Goal: Transaction & Acquisition: Purchase product/service

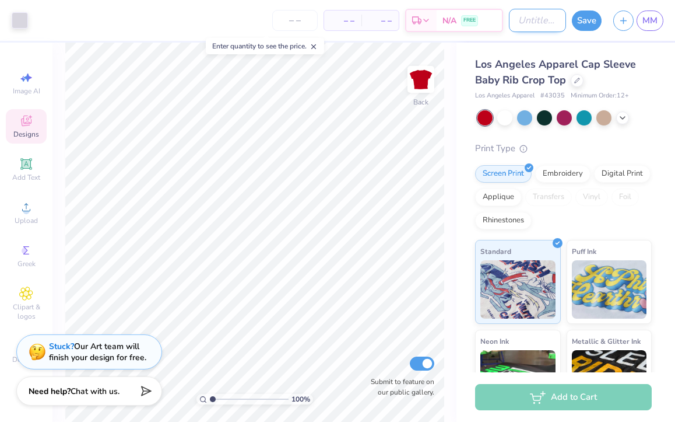
click at [532, 22] on input "Design Title" at bounding box center [537, 20] width 57 height 23
type input "bid day"
click at [587, 10] on button "Save" at bounding box center [587, 19] width 30 height 20
click at [645, 16] on span "MM" at bounding box center [650, 20] width 15 height 13
click at [626, 21] on icon "button" at bounding box center [624, 19] width 10 height 10
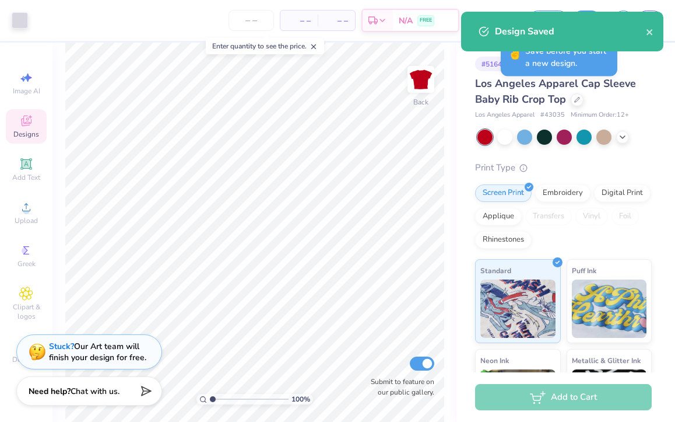
click at [445, 35] on div "– – Per Item – – Total Est. Delivery N/A FREE" at bounding box center [247, 20] width 426 height 41
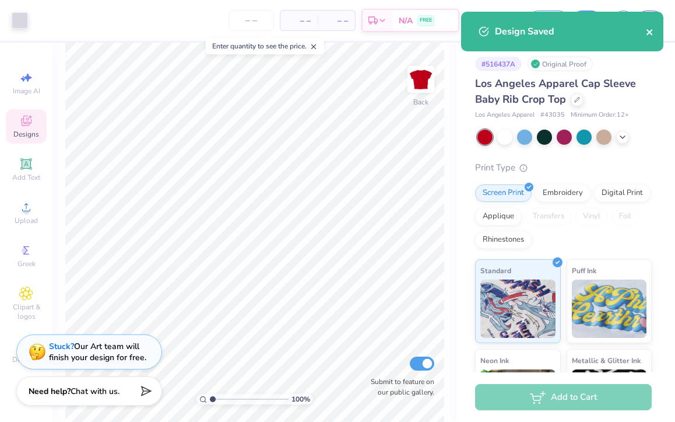
click at [654, 31] on icon "close" at bounding box center [650, 31] width 8 height 9
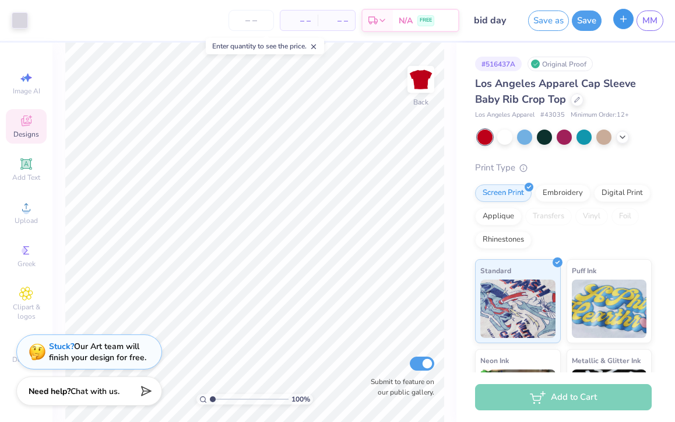
click at [624, 20] on line "button" at bounding box center [624, 19] width 0 height 6
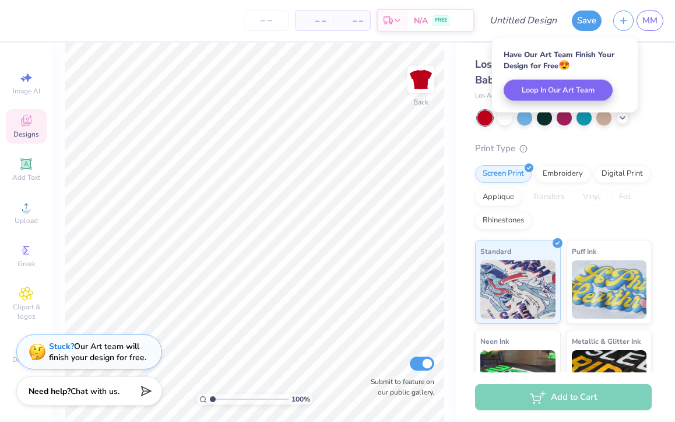
click at [633, 83] on div "Have Our Art Team Finish Your Design for Free 😍 Loop In Our Art Team" at bounding box center [565, 75] width 146 height 75
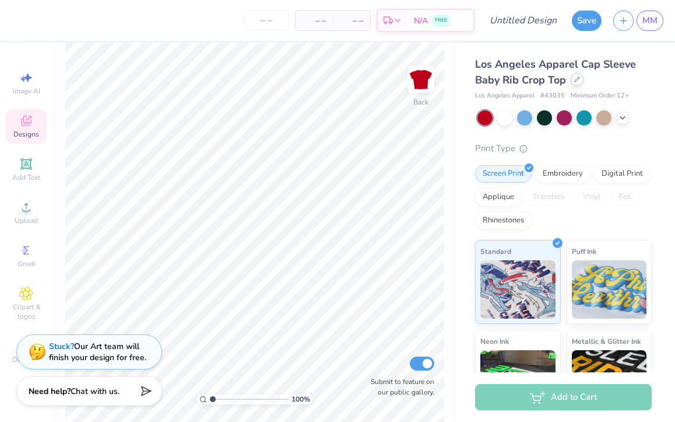
click at [573, 80] on div at bounding box center [577, 79] width 13 height 13
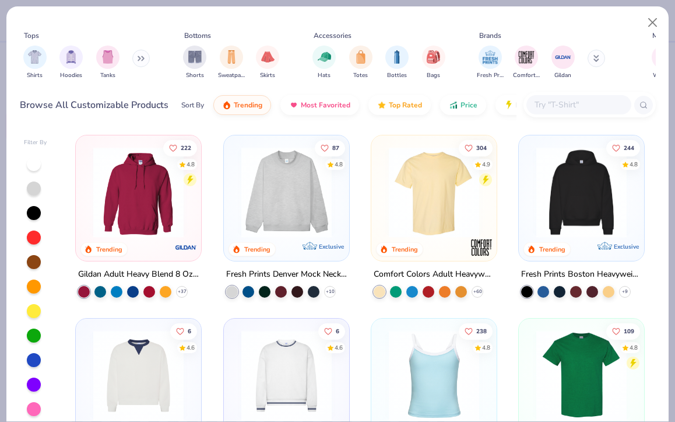
click at [555, 104] on input "text" at bounding box center [579, 104] width 90 height 13
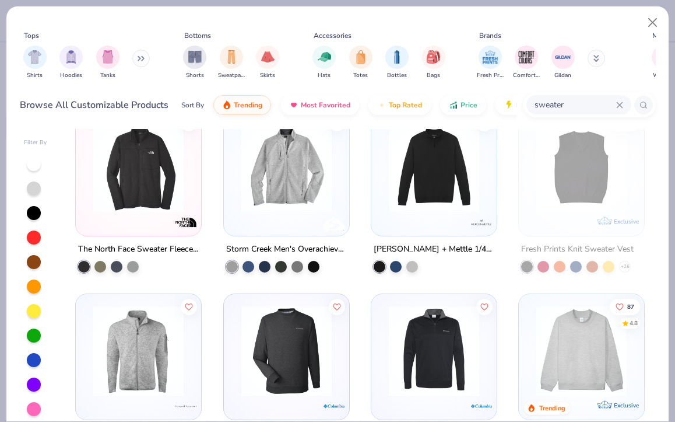
scroll to position [181, 0]
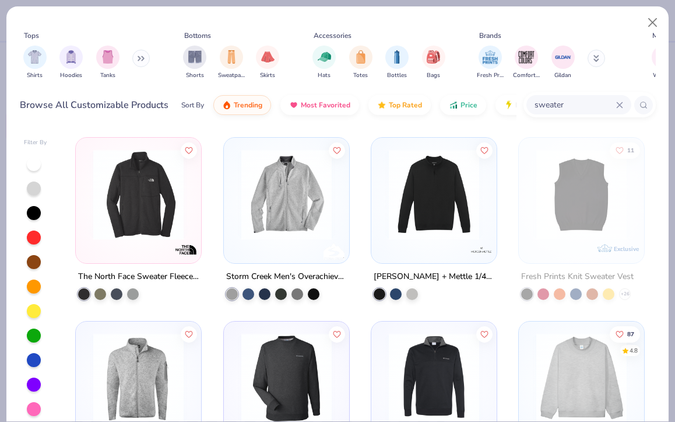
drag, startPoint x: 564, startPoint y: 104, endPoint x: 534, endPoint y: 103, distance: 30.3
click at [534, 104] on input "sweater" at bounding box center [575, 104] width 83 height 13
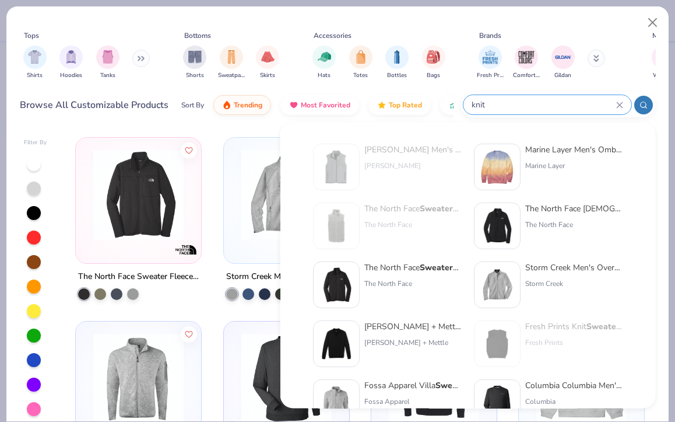
type input "knit"
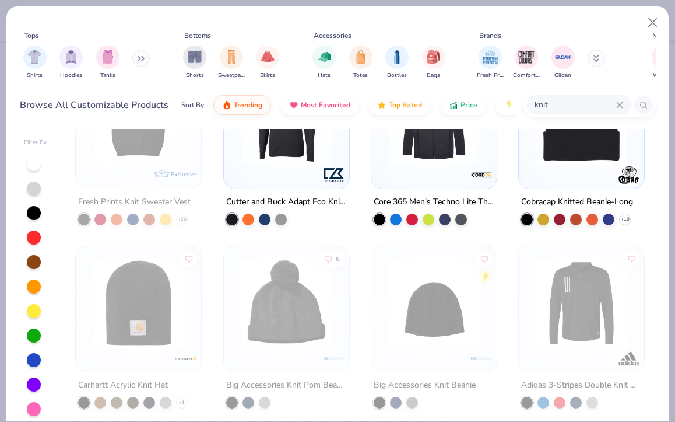
scroll to position [6, 0]
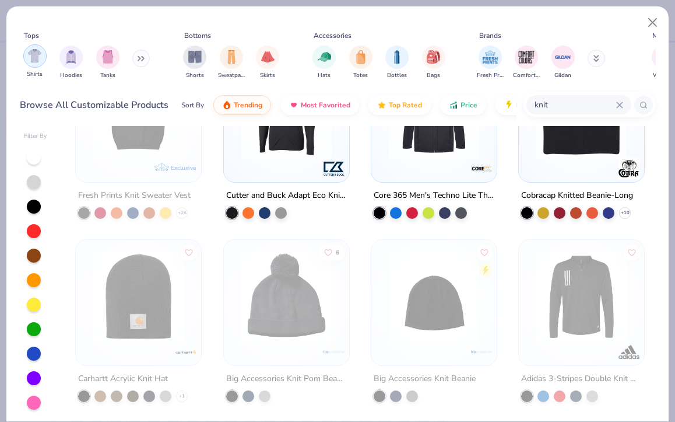
click at [36, 65] on div "filter for Shirts" at bounding box center [34, 55] width 23 height 23
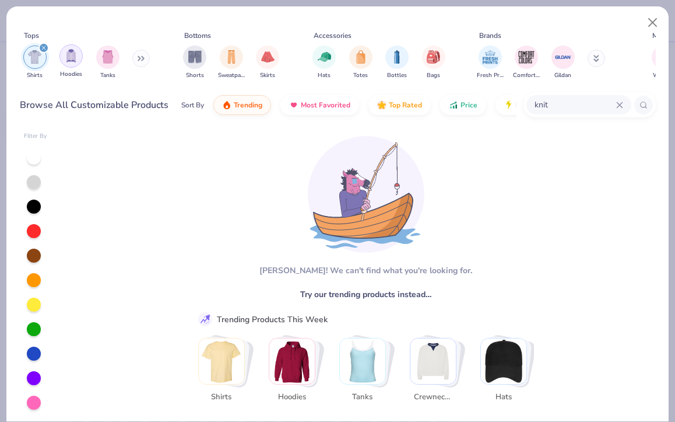
click at [62, 62] on div "filter for Hoodies" at bounding box center [70, 55] width 23 height 23
click at [299, 360] on img "Stack Card Button Hoodies" at bounding box center [291, 360] width 45 height 45
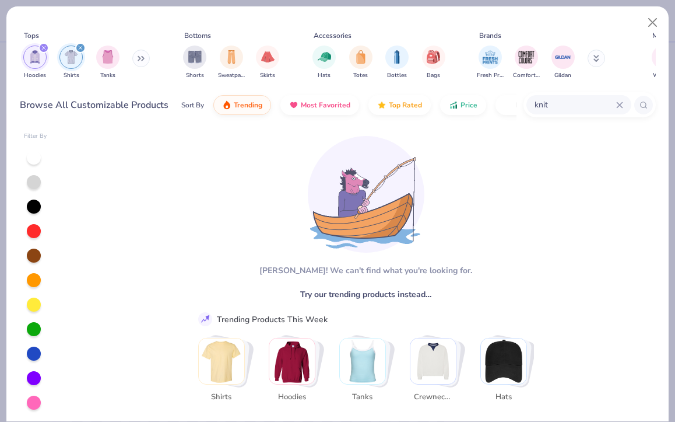
click at [311, 349] on img "Stack Card Button Hoodies" at bounding box center [291, 360] width 45 height 45
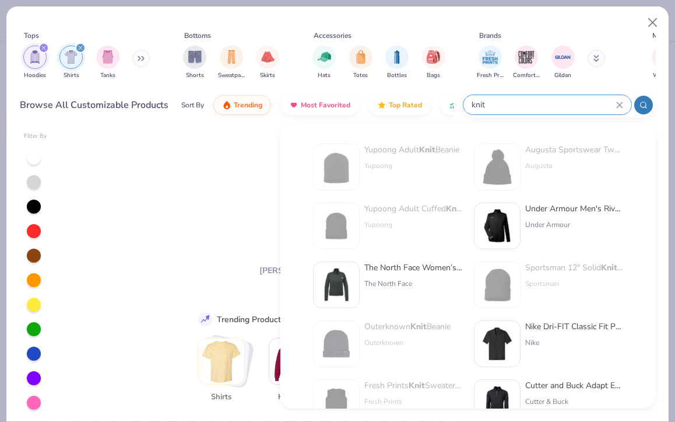
click at [614, 106] on input "knit" at bounding box center [544, 104] width 146 height 13
click at [617, 102] on icon at bounding box center [619, 104] width 5 height 5
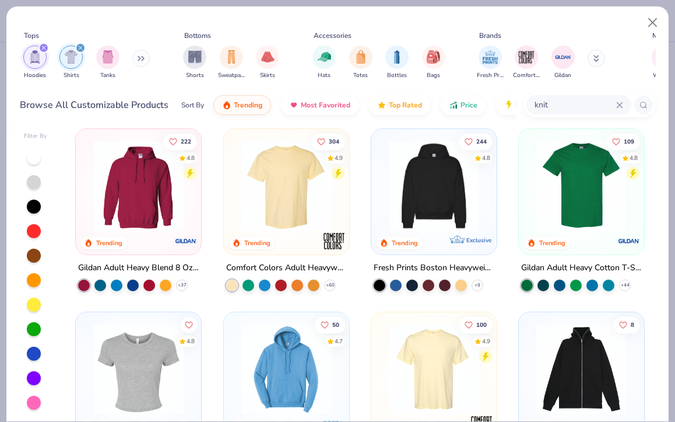
click at [419, 206] on img at bounding box center [434, 186] width 102 height 90
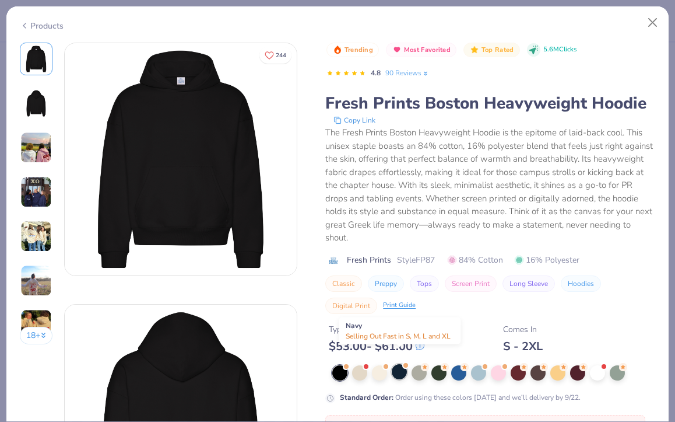
click at [396, 364] on div at bounding box center [399, 371] width 15 height 15
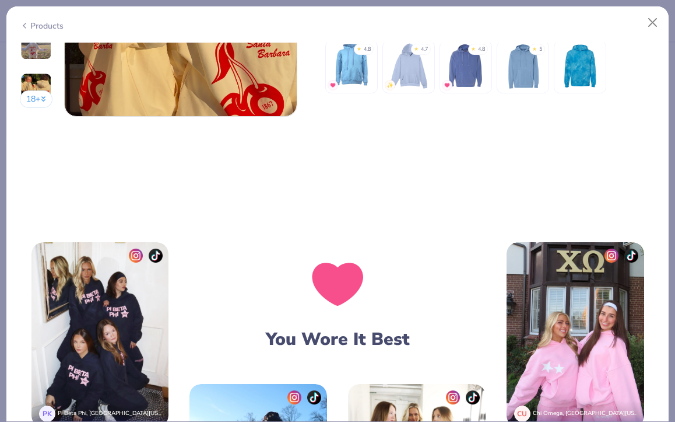
scroll to position [1542, 0]
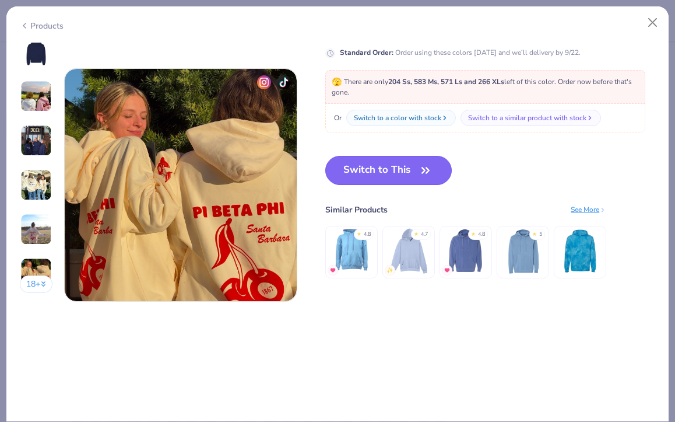
click at [412, 157] on button "Switch to This" at bounding box center [388, 170] width 127 height 29
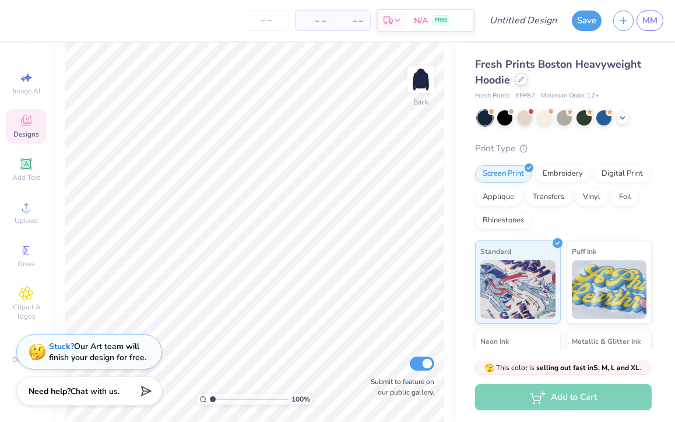
click at [524, 84] on div at bounding box center [521, 79] width 13 height 13
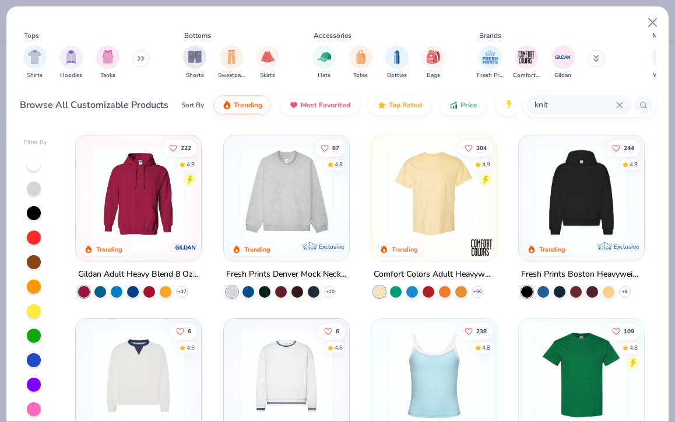
scroll to position [42, 0]
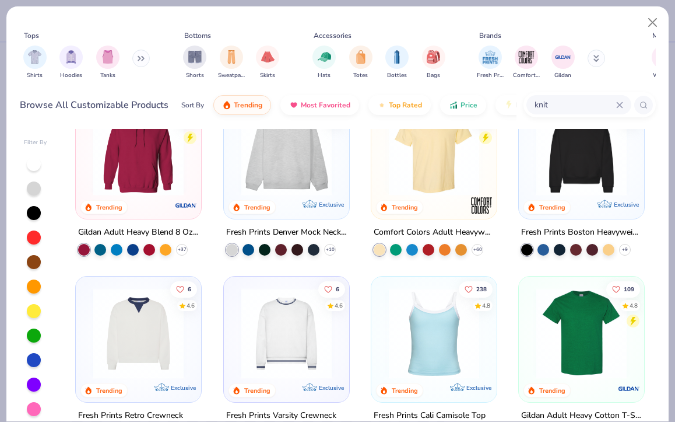
click at [443, 187] on img at bounding box center [434, 150] width 102 height 90
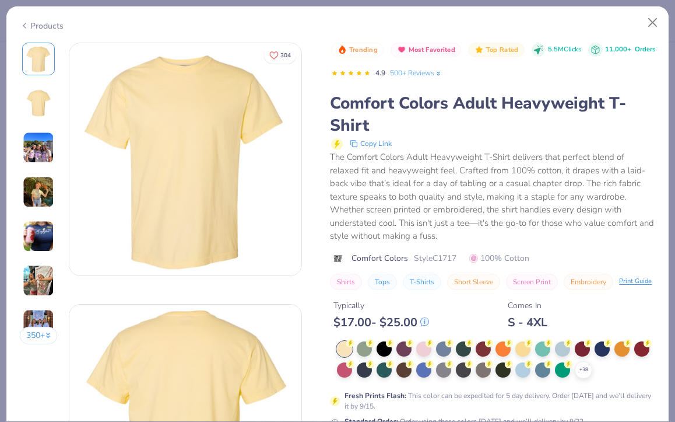
scroll to position [487, 0]
click at [378, 351] on div at bounding box center [384, 347] width 15 height 15
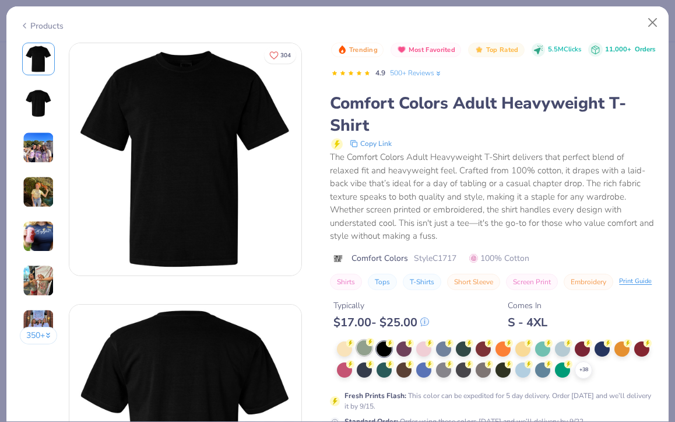
click at [362, 351] on div at bounding box center [364, 347] width 15 height 15
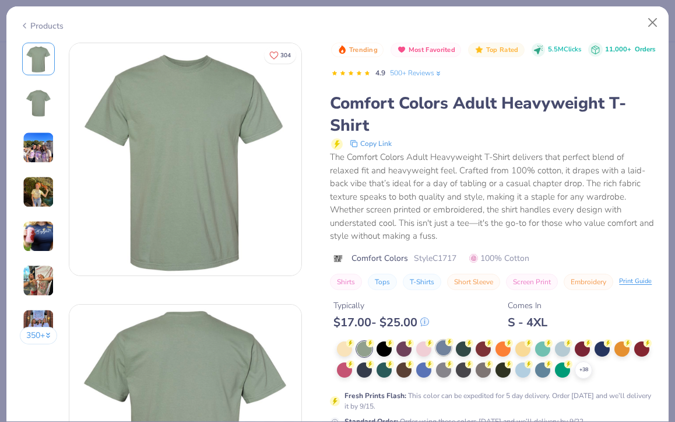
click at [447, 350] on div at bounding box center [443, 347] width 15 height 15
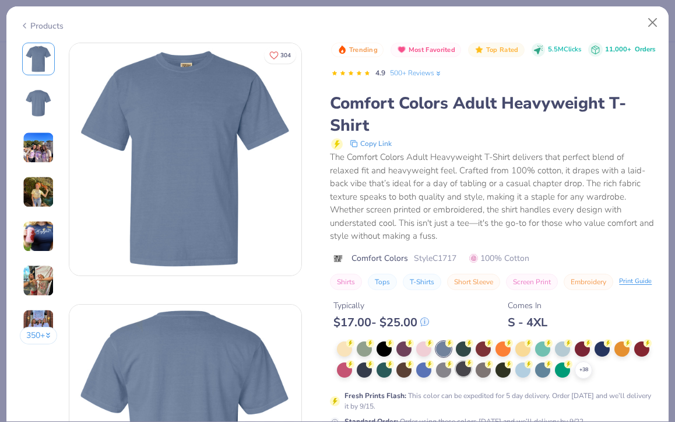
click at [463, 374] on div at bounding box center [463, 368] width 15 height 15
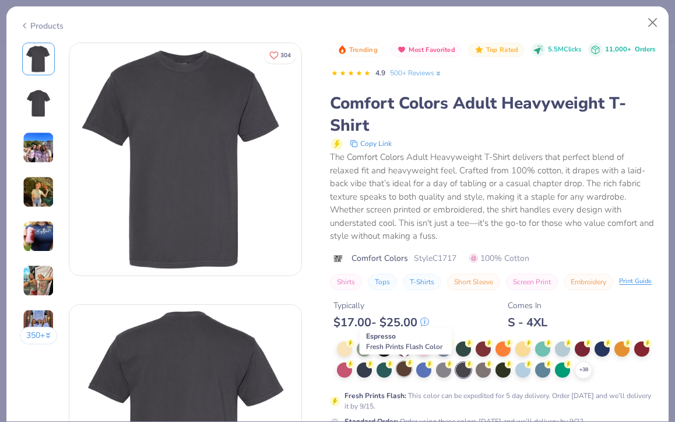
click at [402, 373] on div at bounding box center [404, 368] width 15 height 15
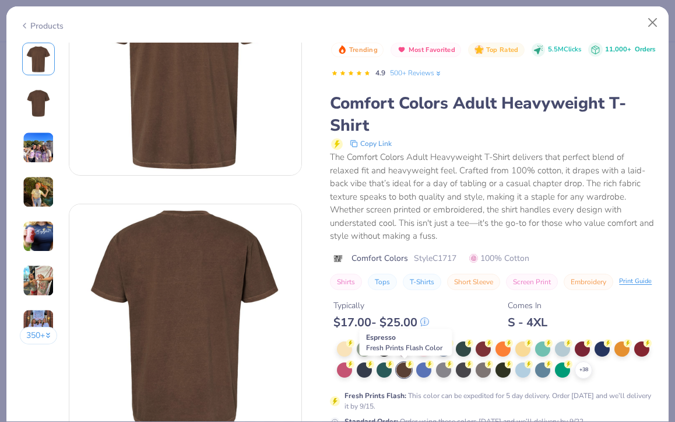
scroll to position [152, 0]
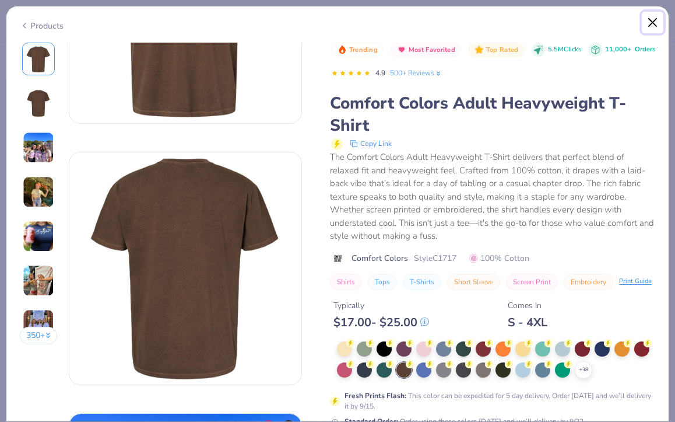
click at [659, 18] on button "Close" at bounding box center [653, 23] width 22 height 22
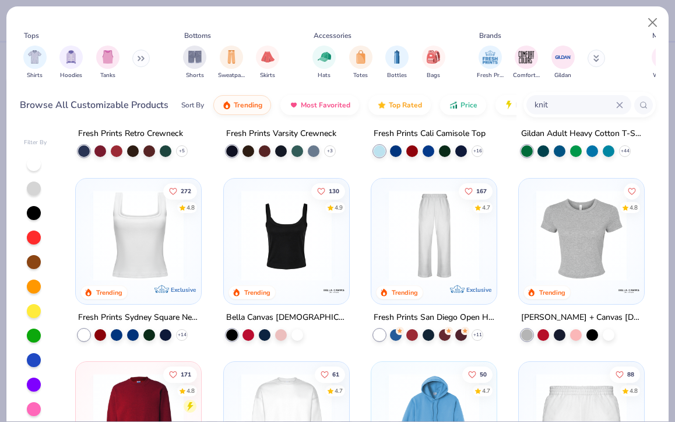
scroll to position [324, 0]
click at [118, 257] on img at bounding box center [138, 235] width 102 height 90
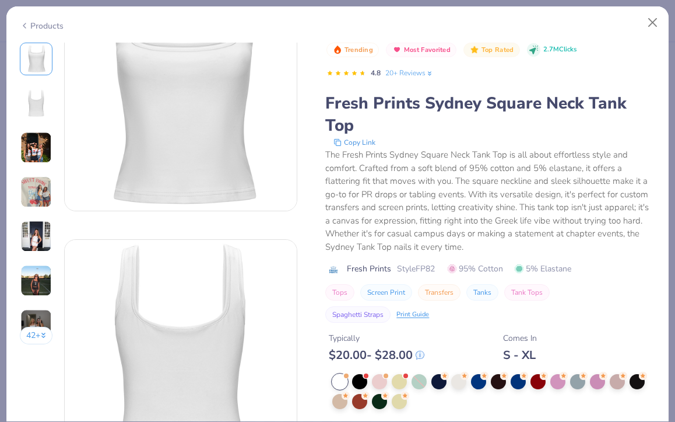
scroll to position [71, 0]
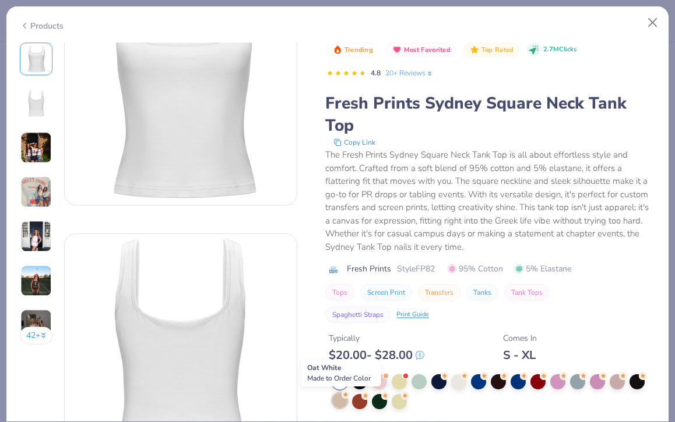
click at [337, 404] on div at bounding box center [339, 400] width 15 height 15
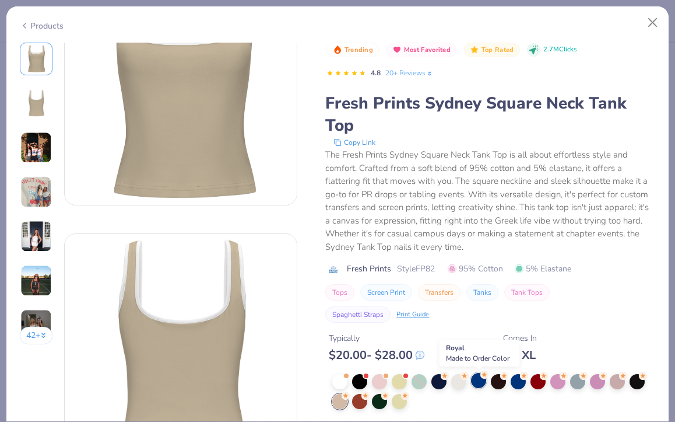
click at [480, 381] on div at bounding box center [478, 380] width 15 height 15
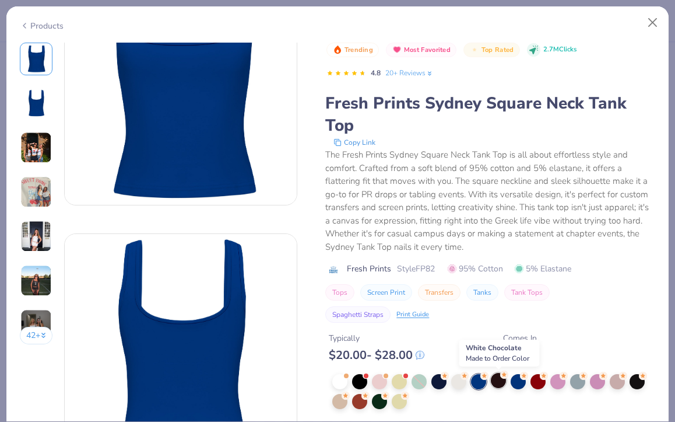
click at [499, 383] on div at bounding box center [498, 380] width 15 height 15
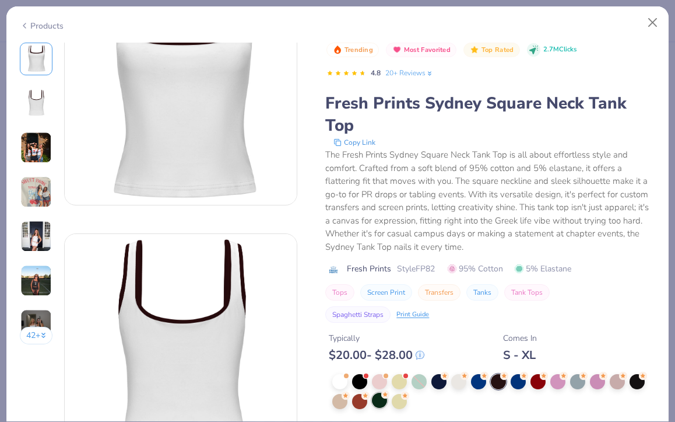
click at [381, 405] on div at bounding box center [379, 400] width 15 height 15
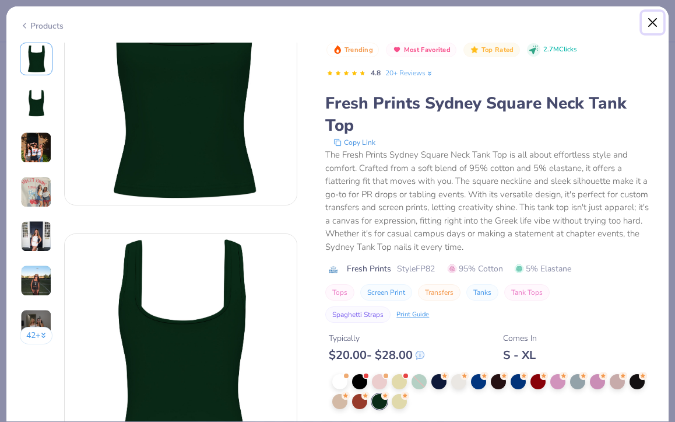
click at [650, 26] on button "Close" at bounding box center [653, 23] width 22 height 22
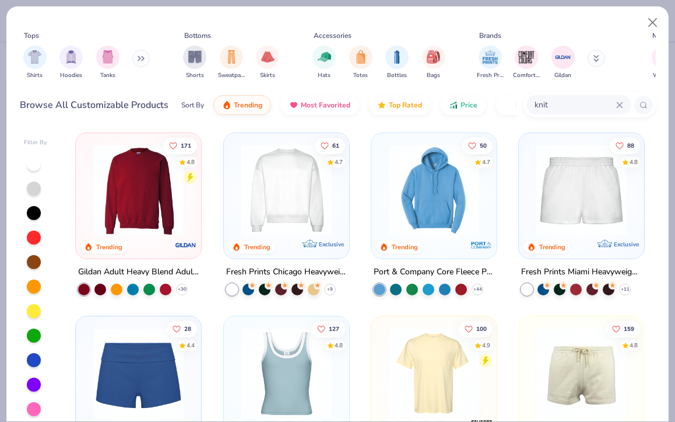
scroll to position [551, 0]
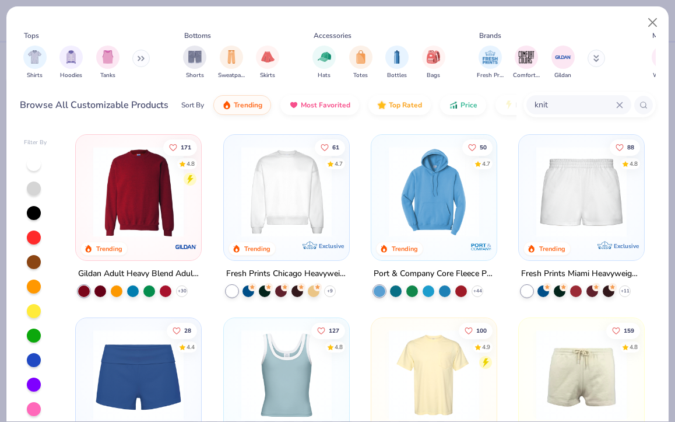
click at [288, 200] on img at bounding box center [287, 191] width 102 height 90
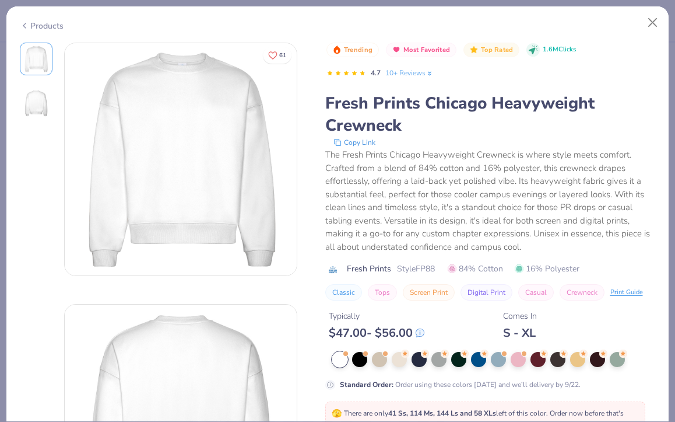
scroll to position [51, 0]
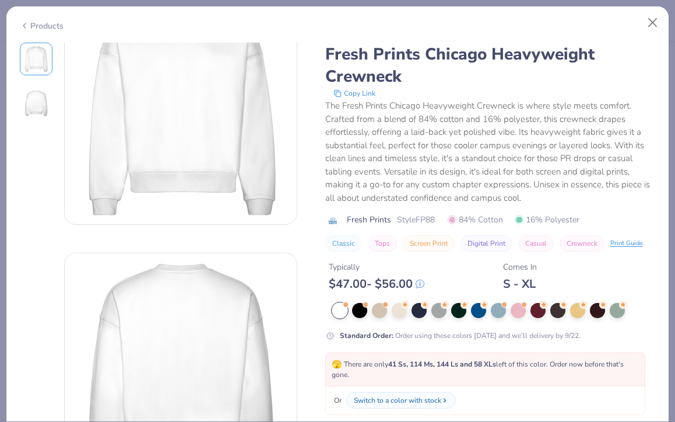
click at [419, 321] on div "Standard Order : Order using these colors today and we’ll delivery by 9/22." at bounding box center [490, 322] width 331 height 38
click at [434, 313] on div at bounding box center [439, 309] width 15 height 15
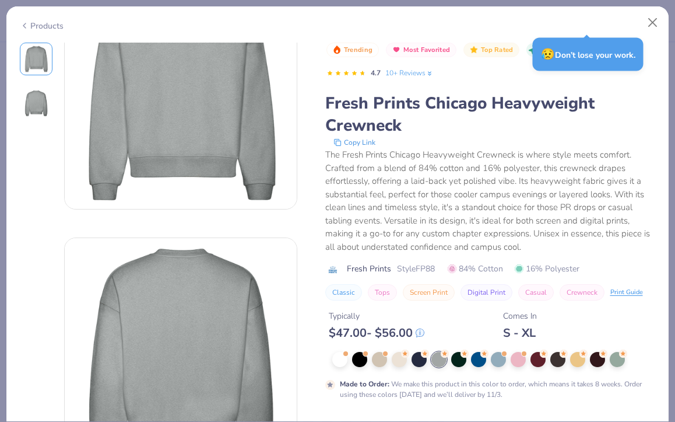
scroll to position [69, 0]
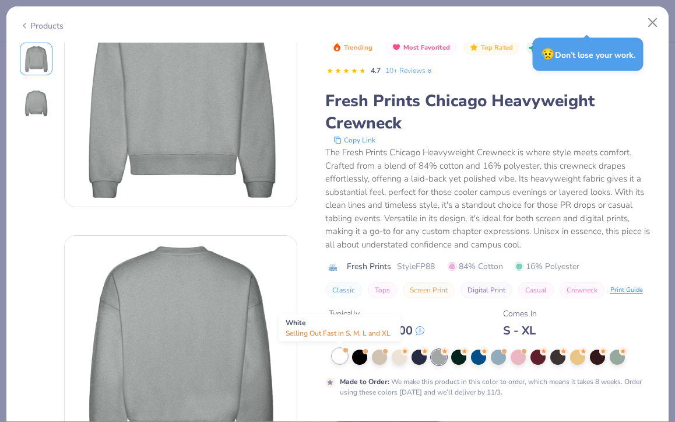
click at [342, 349] on div at bounding box center [339, 355] width 15 height 15
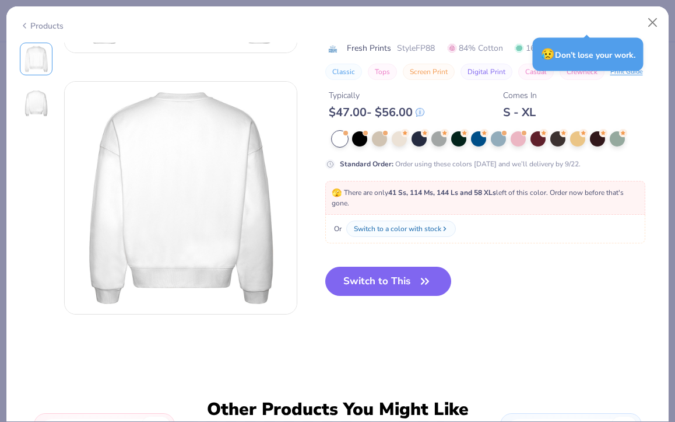
scroll to position [235, 0]
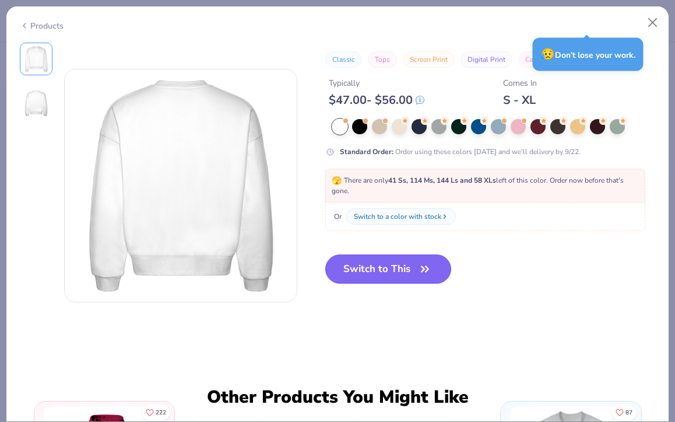
click at [383, 267] on button "Switch to This" at bounding box center [388, 268] width 127 height 29
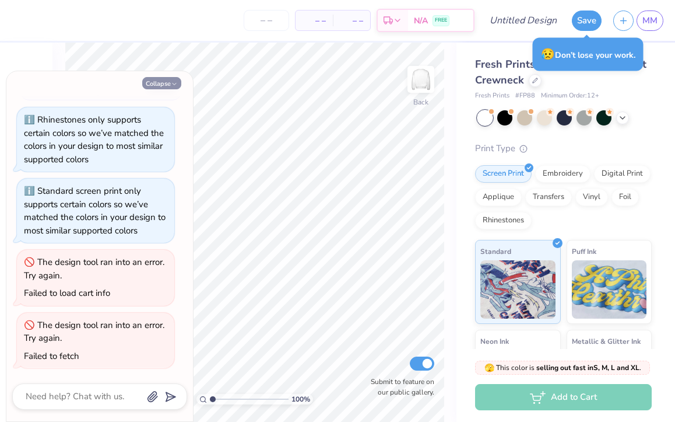
click at [163, 80] on button "Collapse" at bounding box center [161, 83] width 39 height 12
type textarea "x"
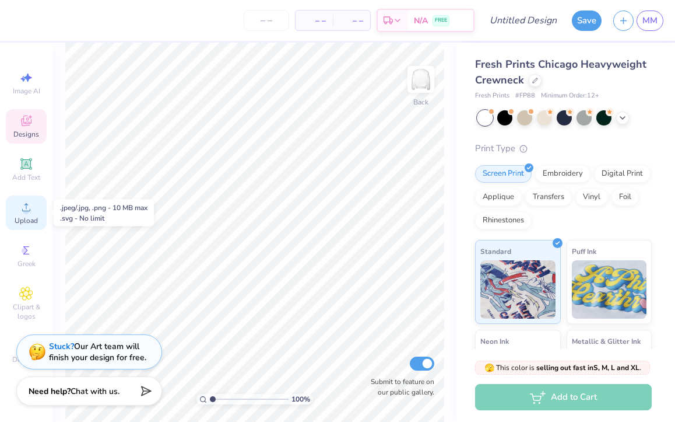
click at [29, 203] on icon at bounding box center [26, 207] width 14 height 14
click at [27, 208] on circle at bounding box center [26, 211] width 6 height 6
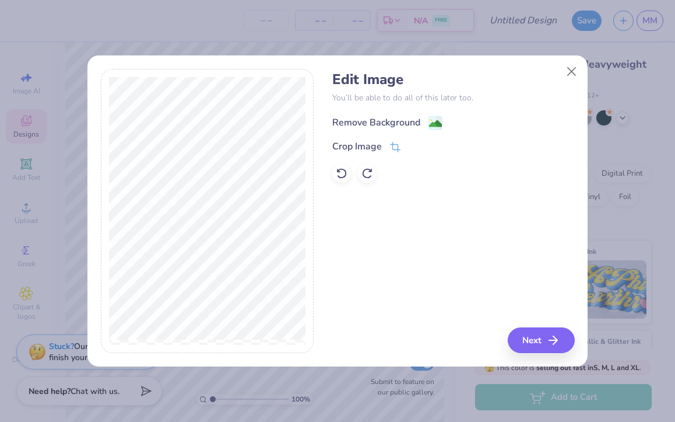
click at [390, 118] on div "Remove Background" at bounding box center [376, 122] width 88 height 14
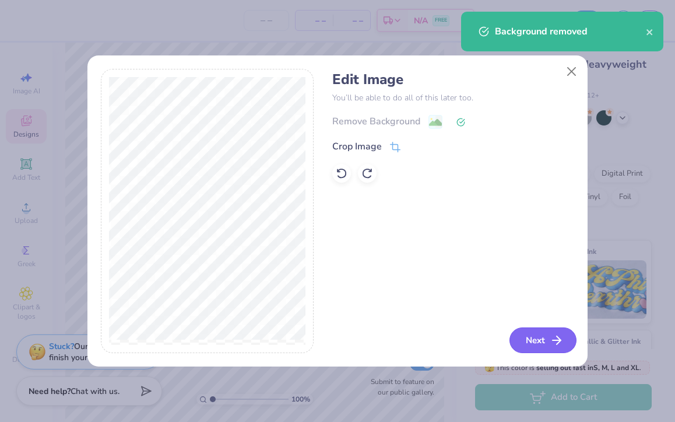
click at [528, 334] on button "Next" at bounding box center [543, 340] width 67 height 26
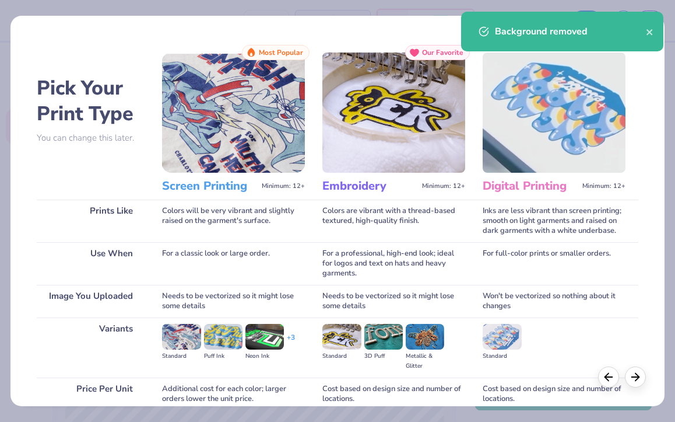
scroll to position [101, 0]
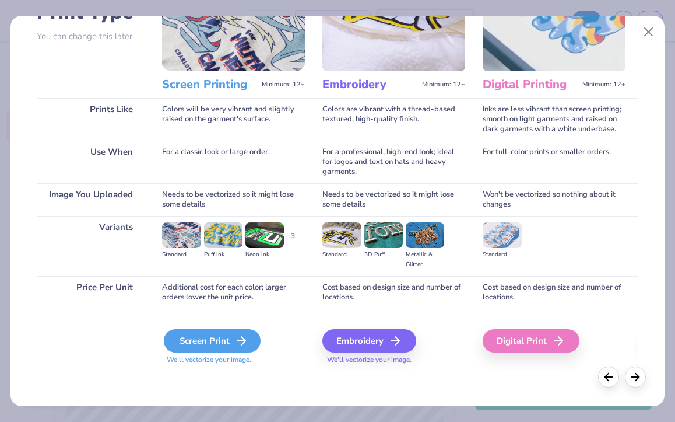
click at [212, 344] on div "Screen Print" at bounding box center [212, 340] width 97 height 23
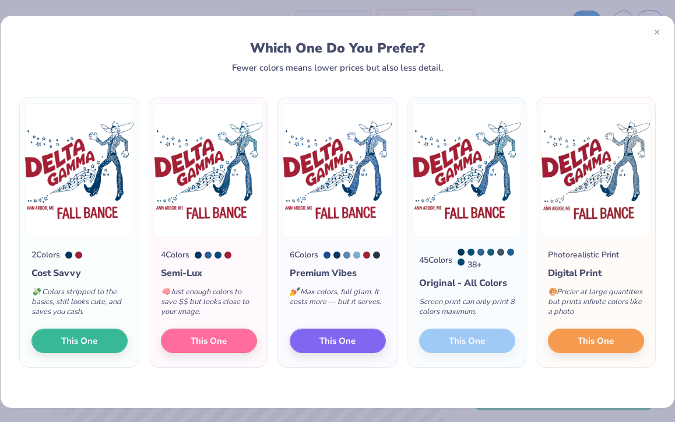
click at [438, 350] on div "45 Colors 38 + Original - All Colors Screen print can only print 8 colors maxim…" at bounding box center [467, 302] width 119 height 130
click at [451, 314] on div "Screen print can only print 8 colors maximum." at bounding box center [467, 309] width 96 height 38
click at [338, 344] on span "This One" at bounding box center [338, 338] width 36 height 13
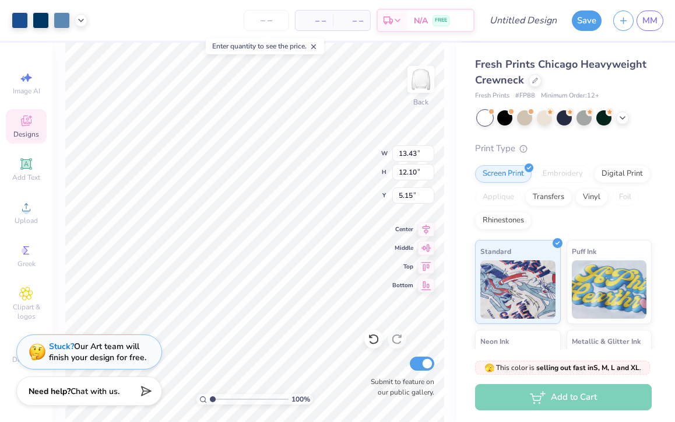
type input "13.43"
type input "12.10"
type input "3.72"
click at [409, 89] on img at bounding box center [421, 79] width 47 height 47
click at [541, 120] on div at bounding box center [544, 116] width 15 height 15
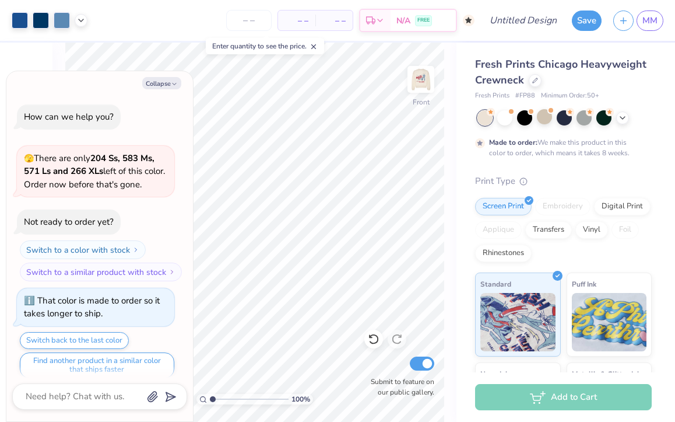
scroll to position [584, 0]
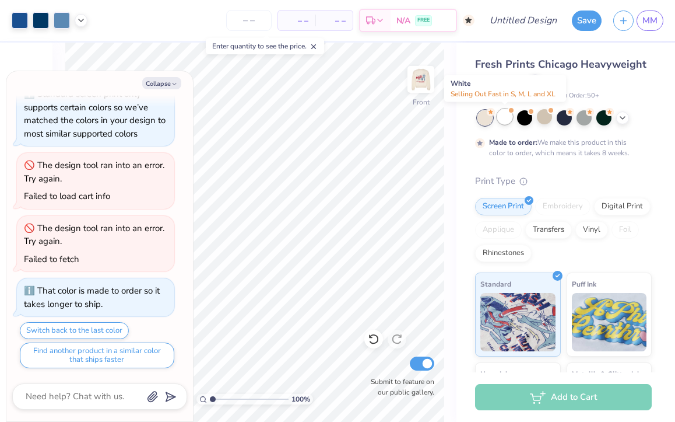
click at [506, 114] on div at bounding box center [505, 116] width 15 height 15
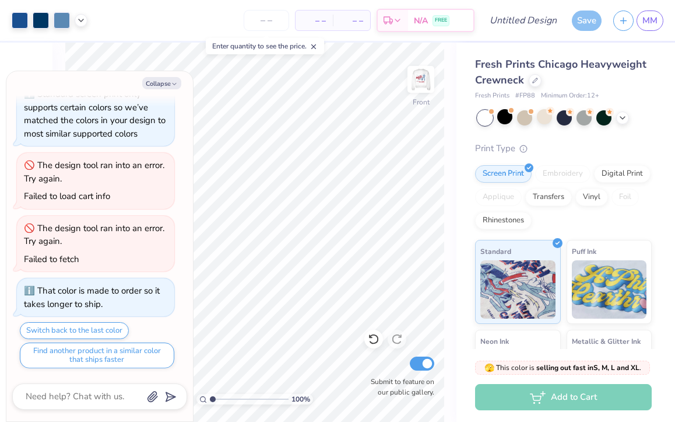
scroll to position [771, 0]
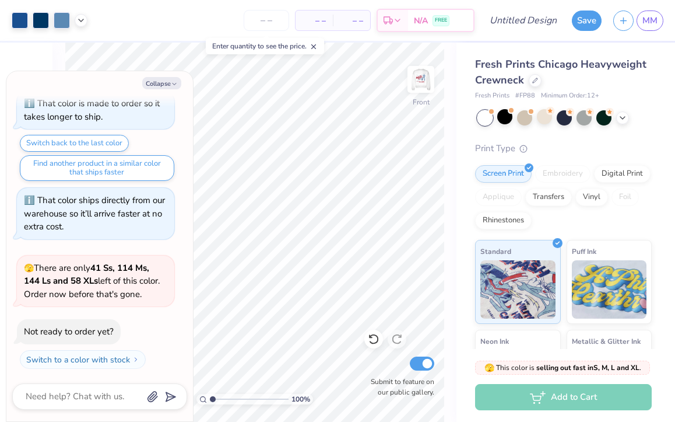
click at [168, 76] on div "Collapse How can we help you? 🫣 There are only 204 Ss, 583 Ms, 571 Ls and 266 X…" at bounding box center [99, 246] width 187 height 350
click at [173, 86] on icon "button" at bounding box center [174, 83] width 7 height 7
type textarea "x"
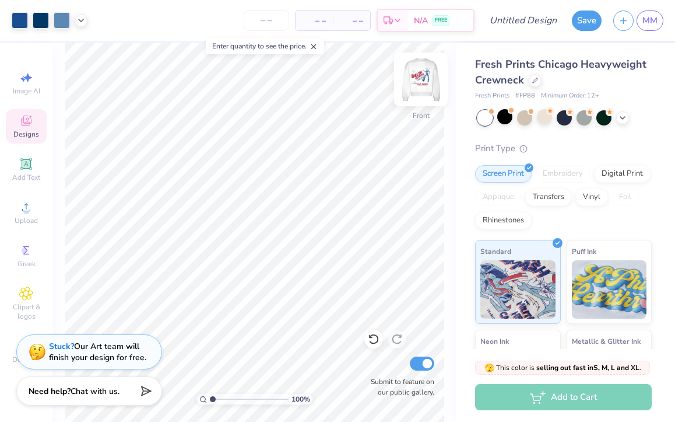
click at [435, 78] on img at bounding box center [421, 79] width 47 height 47
click at [418, 84] on img at bounding box center [421, 79] width 47 height 47
click at [421, 85] on img at bounding box center [421, 79] width 47 height 47
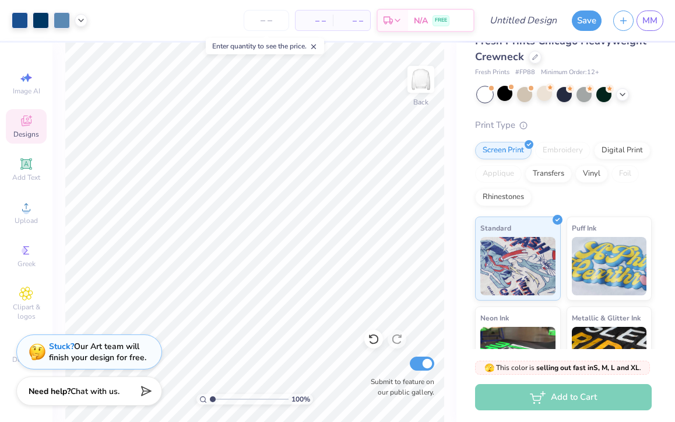
scroll to position [0, 0]
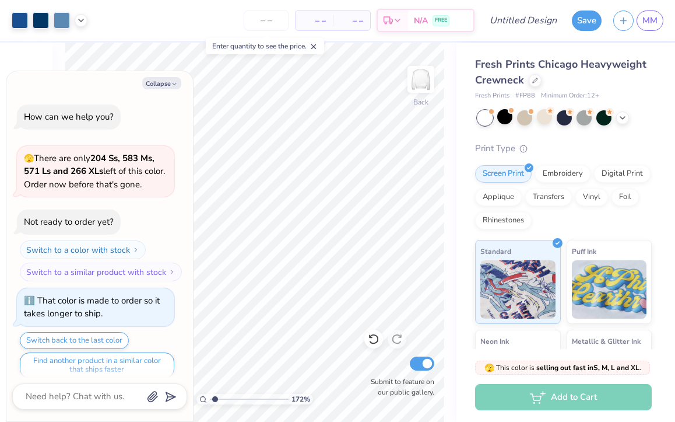
type input "1.72"
type textarea "x"
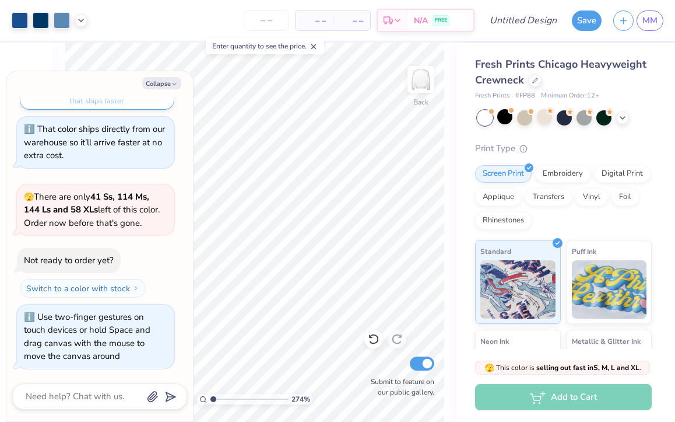
type input "1"
drag, startPoint x: 212, startPoint y: 397, endPoint x: 188, endPoint y: 395, distance: 24.6
click at [210, 395] on input "range" at bounding box center [249, 399] width 79 height 10
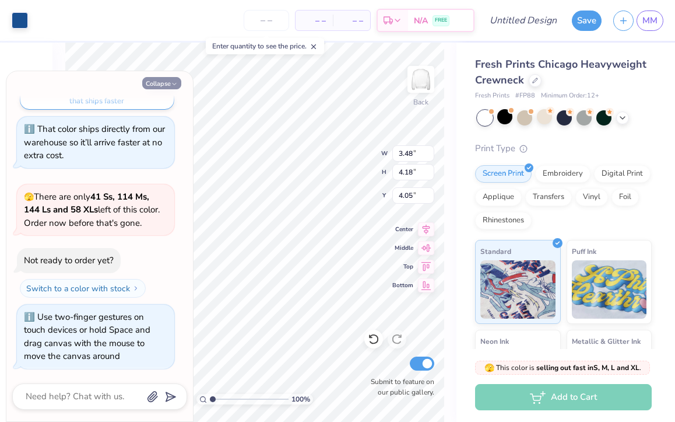
click at [172, 78] on button "Collapse" at bounding box center [161, 83] width 39 height 12
type textarea "x"
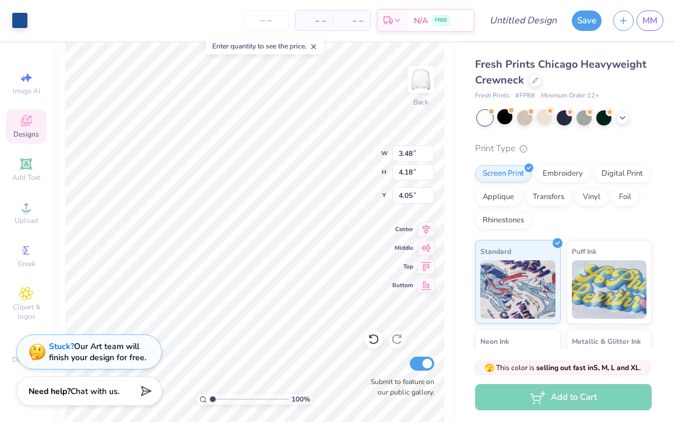
type input "5.63"
type input "3.14"
type input "9.66"
type input "1.64"
type input "2.63"
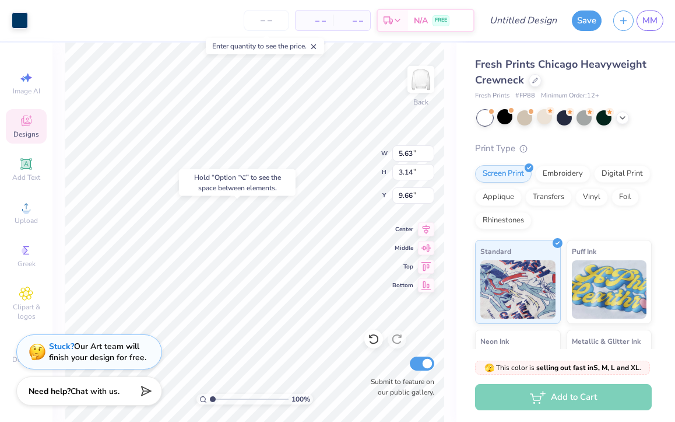
type input "7.63"
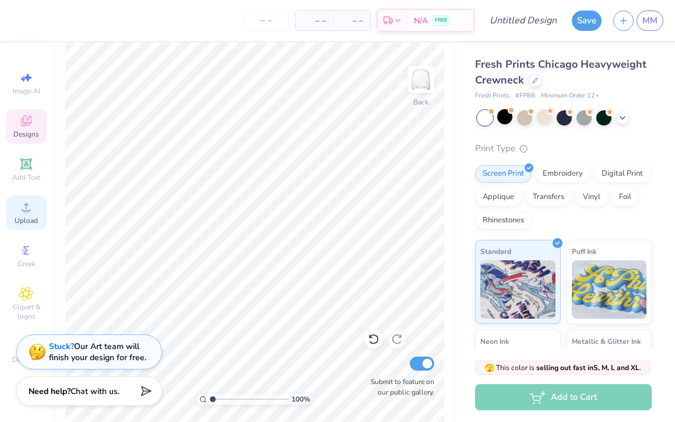
click at [19, 208] on icon at bounding box center [26, 207] width 14 height 14
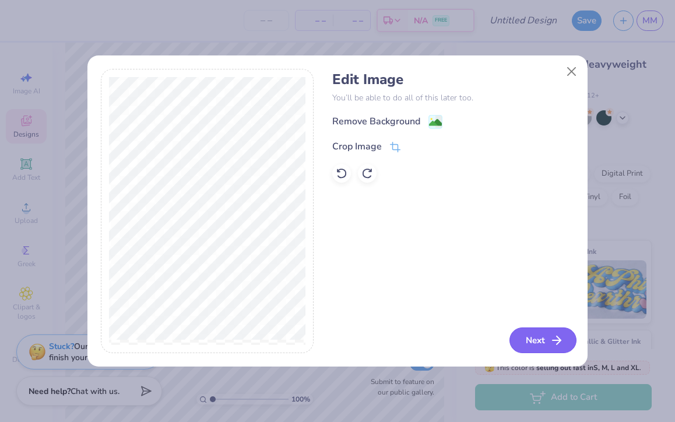
click at [537, 352] on button "Next" at bounding box center [543, 340] width 67 height 26
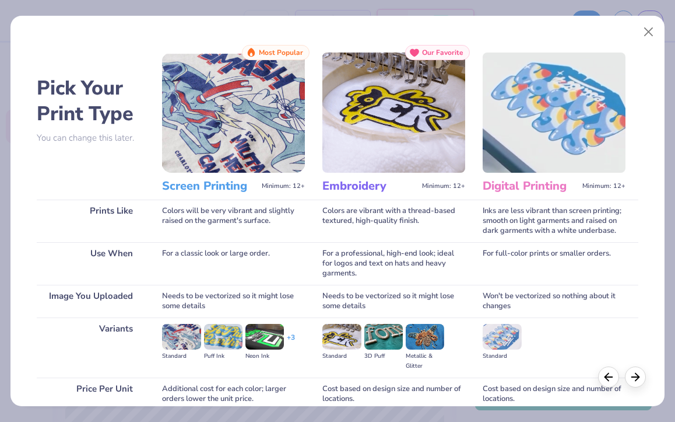
scroll to position [101, 0]
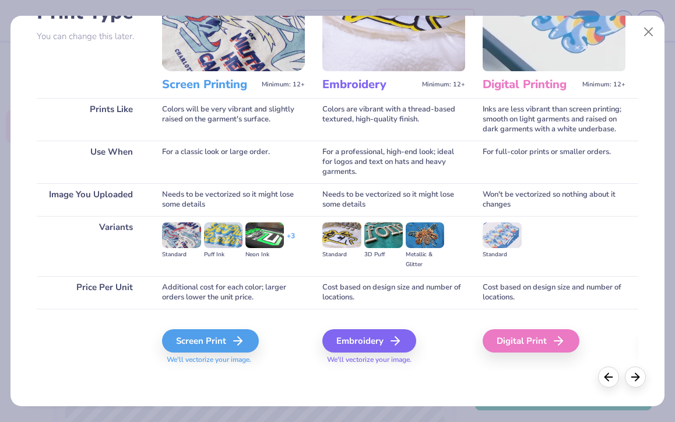
click at [219, 352] on div "Screen Print We'll vectorize your image." at bounding box center [233, 347] width 143 height 36
click at [223, 342] on div "Screen Print" at bounding box center [212, 340] width 97 height 23
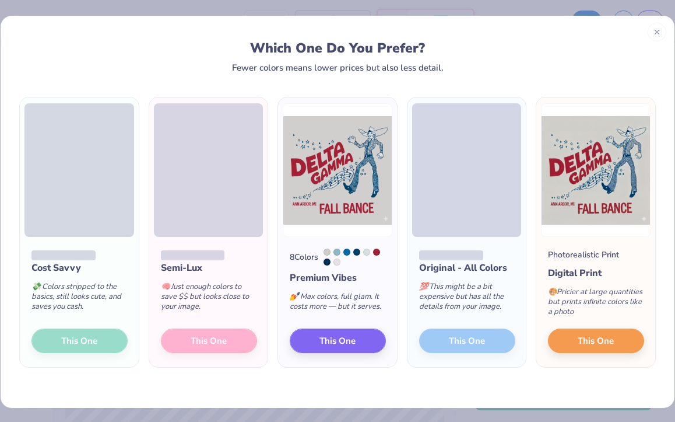
click at [76, 342] on div "Cost Savvy 💸 Colors stripped to the basics, still looks cute, and saves you cas…" at bounding box center [79, 302] width 119 height 130
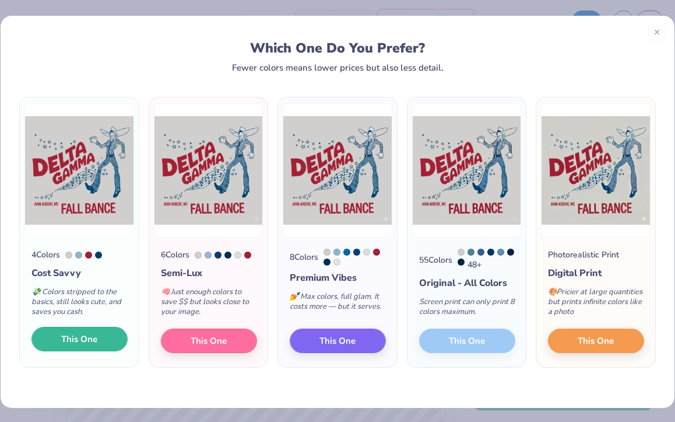
click at [100, 341] on button "This One" at bounding box center [79, 339] width 96 height 24
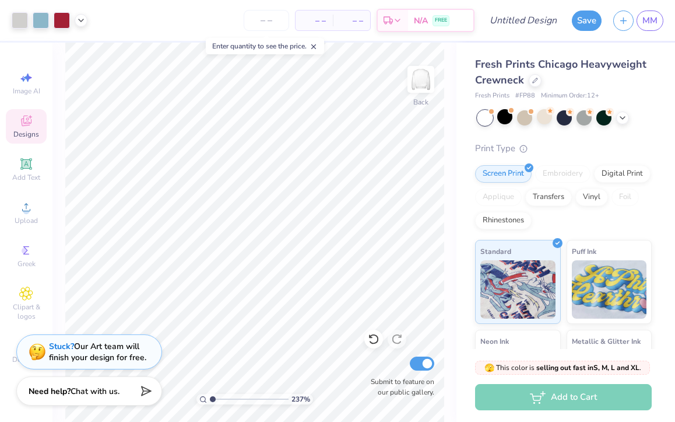
type input "1"
click at [210, 399] on input "range" at bounding box center [249, 399] width 79 height 10
click at [533, 83] on div at bounding box center [535, 79] width 13 height 13
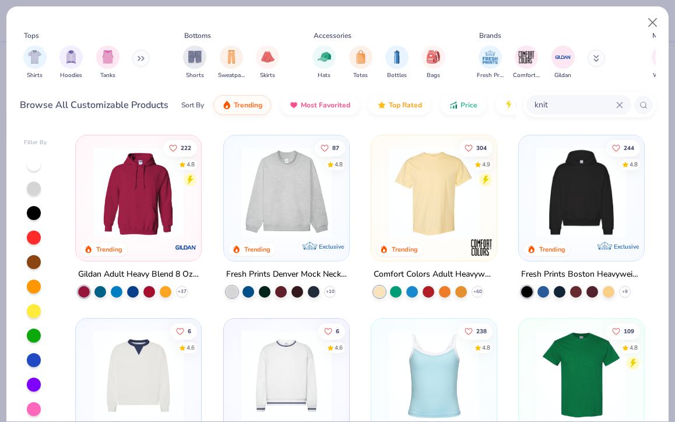
scroll to position [20, 0]
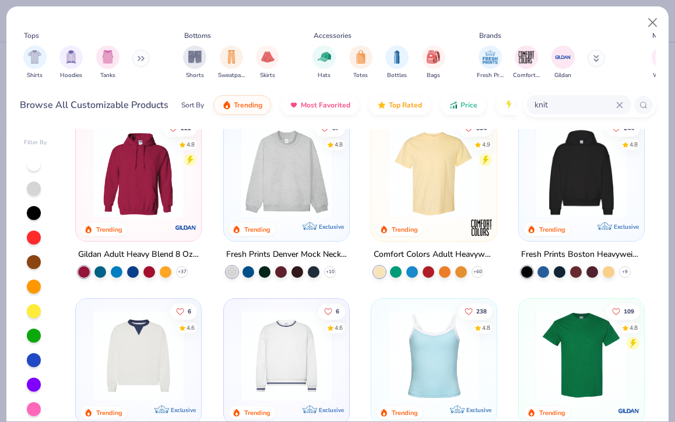
click at [306, 206] on img at bounding box center [287, 172] width 102 height 90
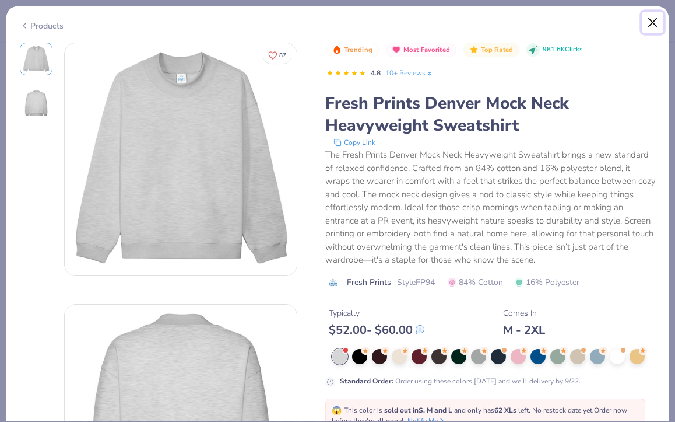
click at [656, 16] on button "Close" at bounding box center [653, 23] width 22 height 22
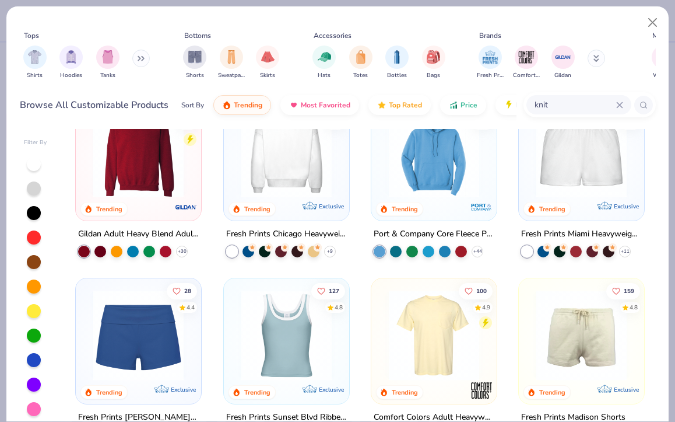
scroll to position [531, 0]
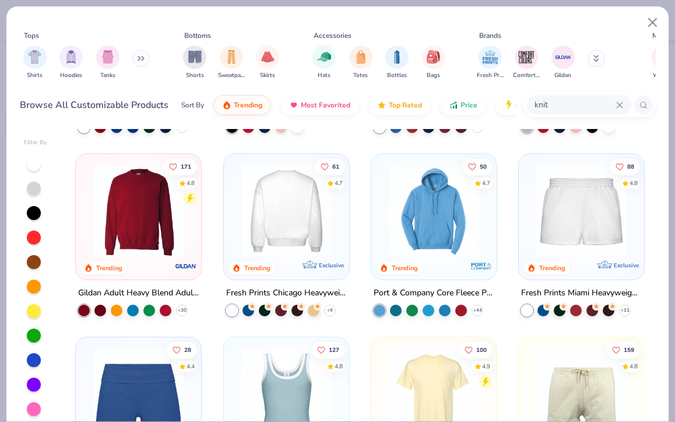
click at [129, 215] on img at bounding box center [138, 211] width 102 height 90
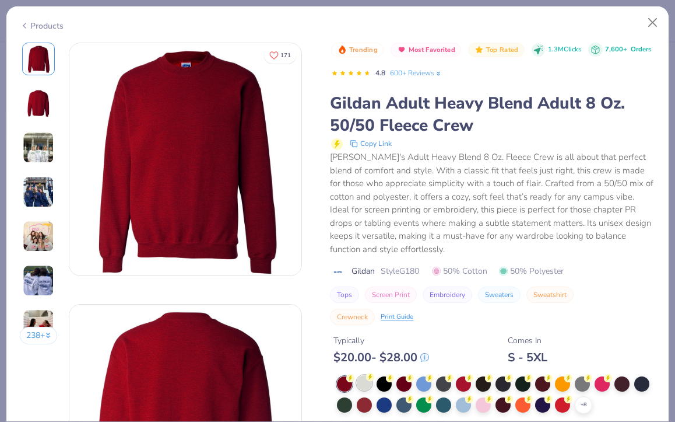
click at [367, 380] on icon at bounding box center [370, 377] width 8 height 8
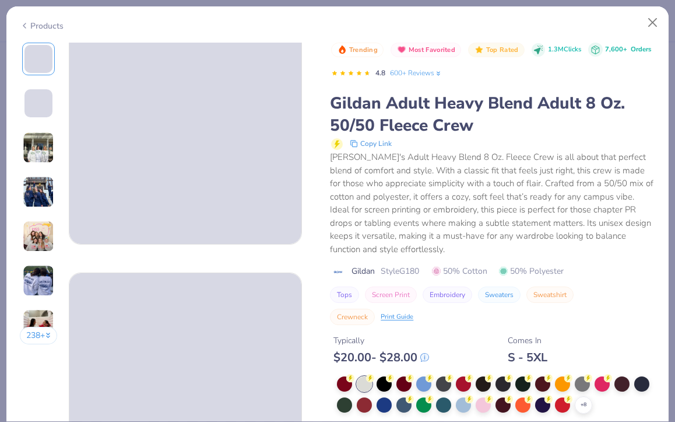
scroll to position [33, 0]
click at [579, 402] on icon at bounding box center [583, 404] width 9 height 9
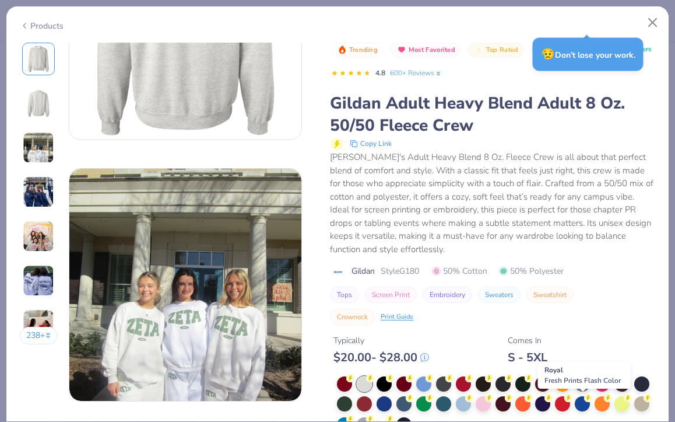
scroll to position [518, 0]
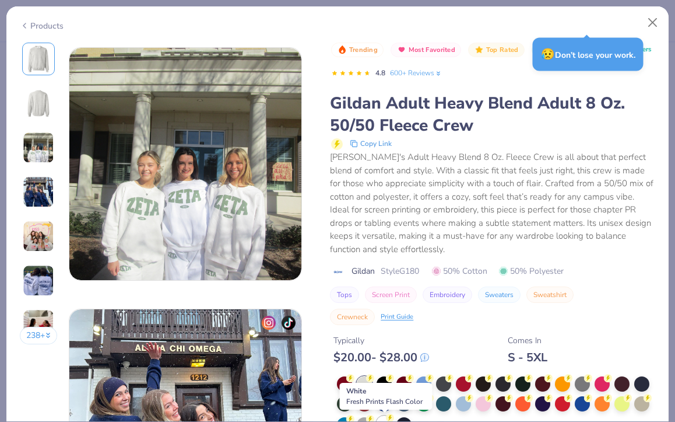
click at [384, 418] on div at bounding box center [384, 423] width 15 height 15
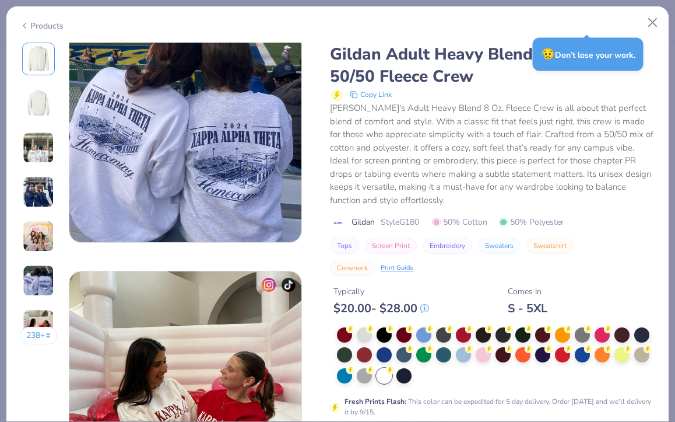
scroll to position [1458, 0]
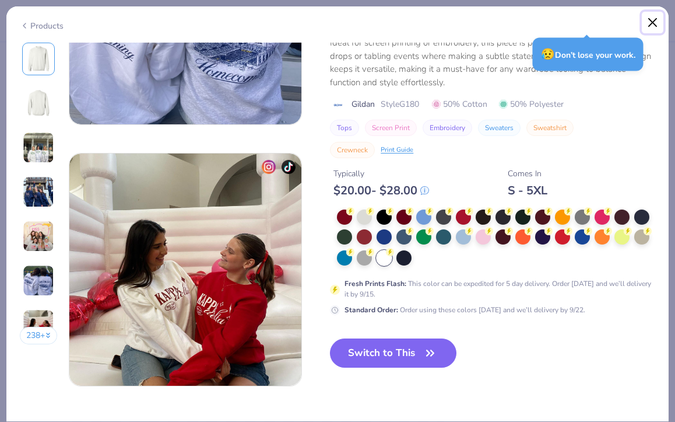
click at [654, 16] on button "Close" at bounding box center [653, 23] width 22 height 22
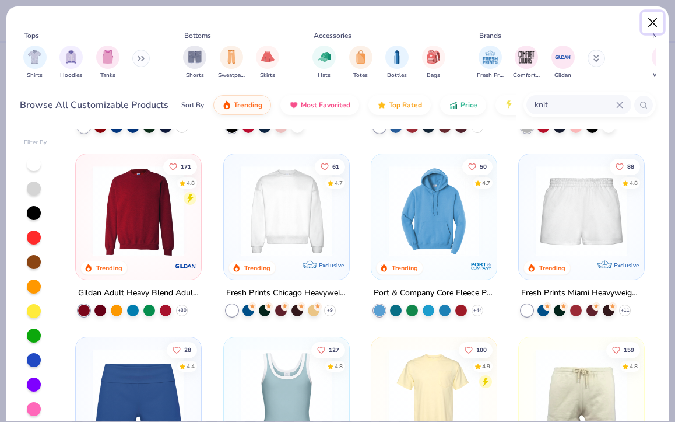
click at [661, 19] on button "Close" at bounding box center [653, 23] width 22 height 22
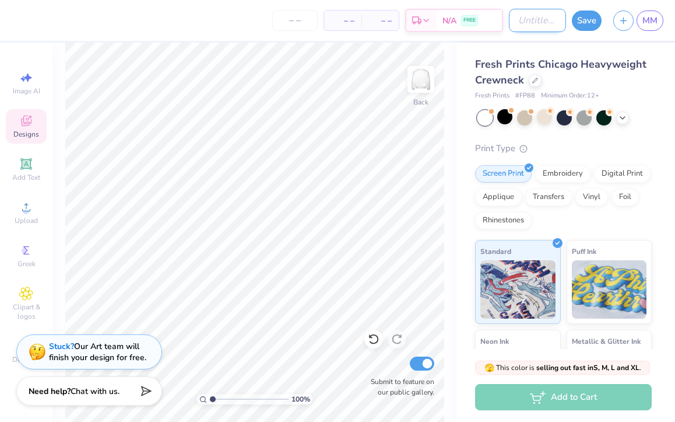
click at [544, 22] on input "Design Title" at bounding box center [537, 20] width 57 height 23
type input "bance"
click at [580, 27] on button "Save" at bounding box center [587, 19] width 30 height 20
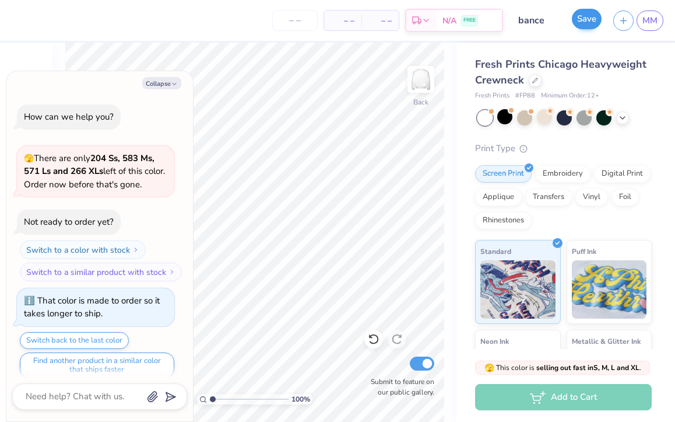
scroll to position [917, 0]
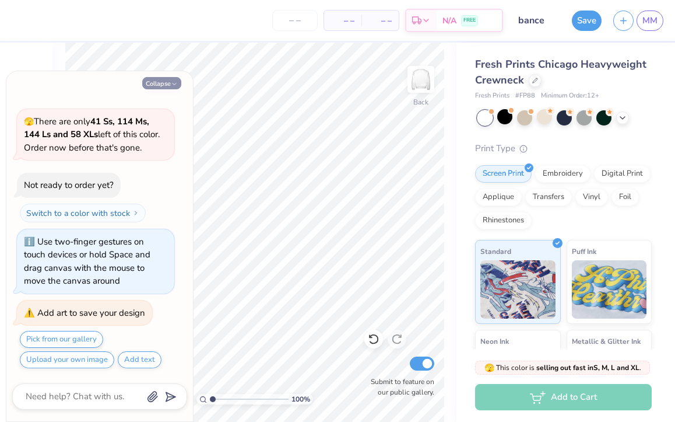
click at [176, 85] on icon "button" at bounding box center [174, 83] width 7 height 7
type textarea "x"
click at [176, 85] on icon "button" at bounding box center [174, 83] width 7 height 7
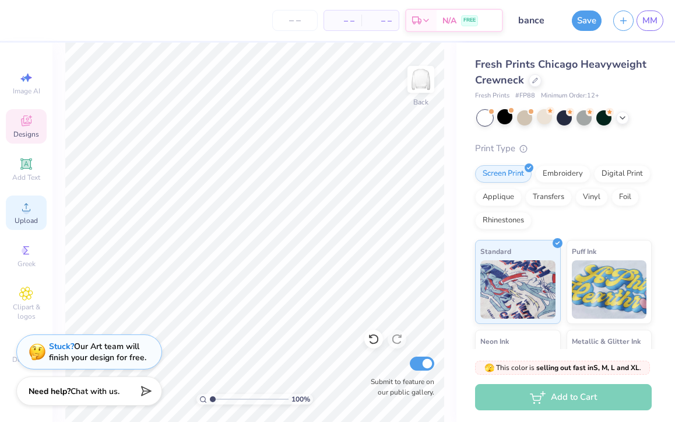
click at [24, 218] on span "Upload" at bounding box center [26, 220] width 23 height 9
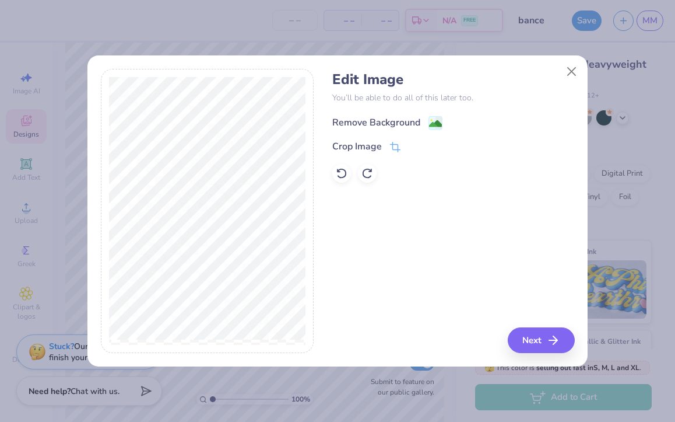
click at [395, 125] on div "Remove Background" at bounding box center [376, 122] width 88 height 14
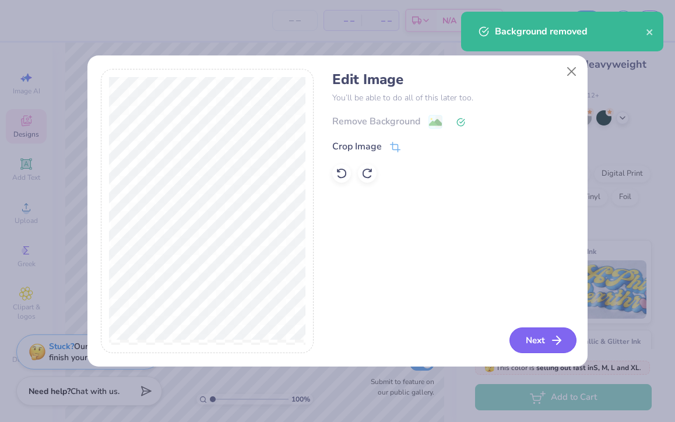
click at [535, 341] on button "Next" at bounding box center [543, 340] width 67 height 26
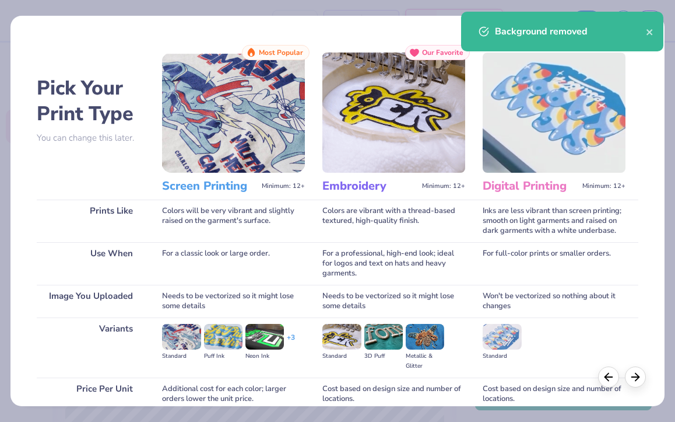
scroll to position [101, 0]
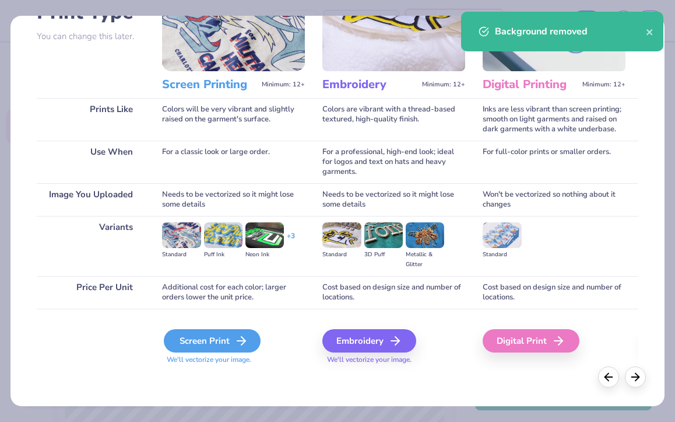
click at [205, 340] on div "Screen Print" at bounding box center [212, 340] width 97 height 23
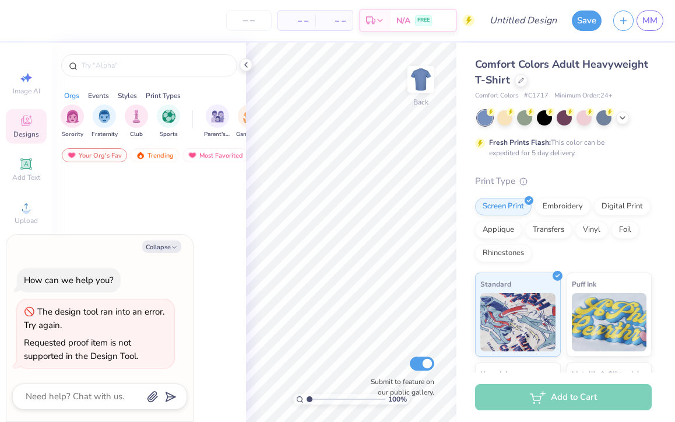
type textarea "x"
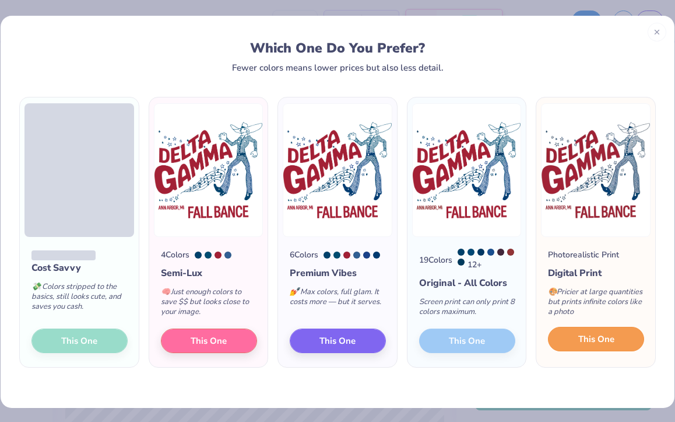
click at [584, 333] on button "This One" at bounding box center [596, 339] width 96 height 24
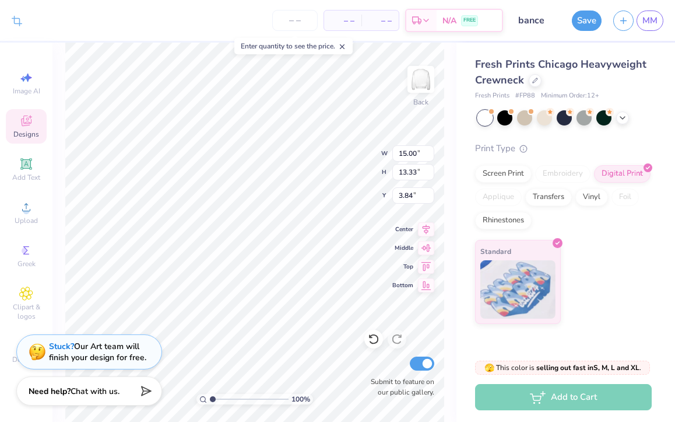
type input "14.28"
type input "12.69"
type input "3.76"
type input "1"
drag, startPoint x: 211, startPoint y: 397, endPoint x: 194, endPoint y: 393, distance: 17.8
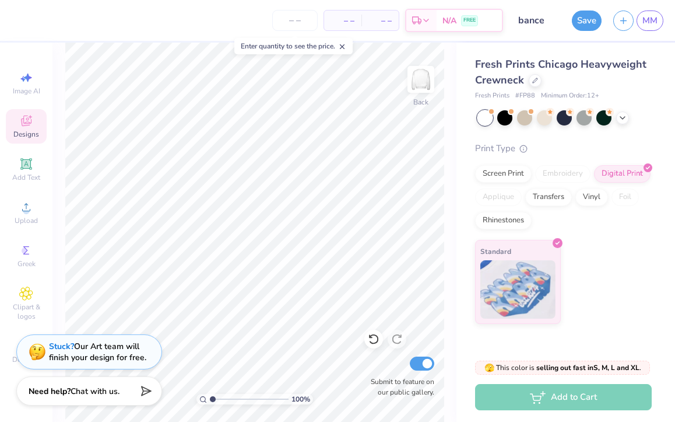
click at [210, 394] on input "range" at bounding box center [249, 399] width 79 height 10
click at [589, 13] on button "Save" at bounding box center [587, 19] width 30 height 20
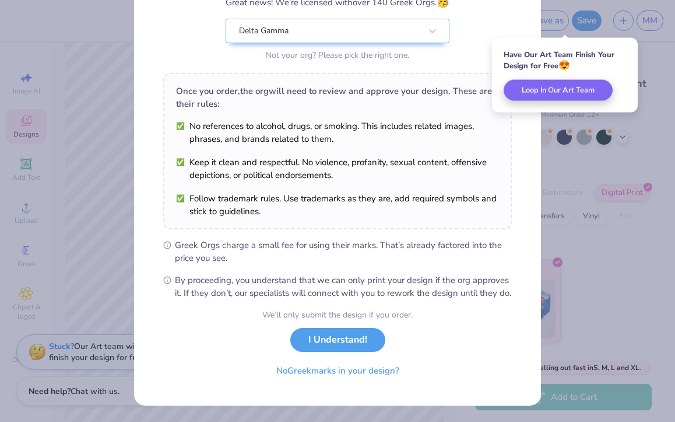
scroll to position [115, 0]
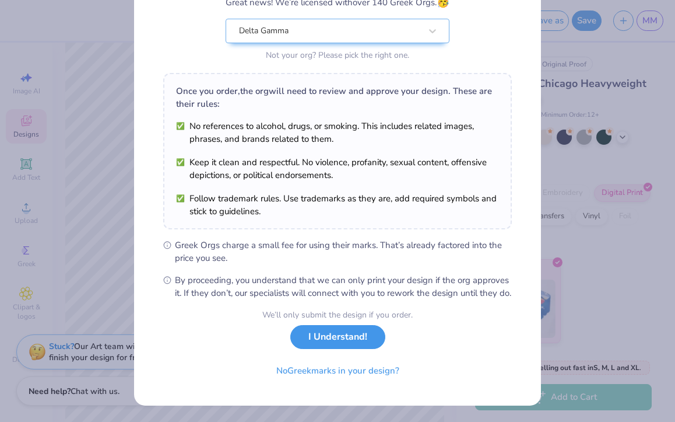
click at [331, 349] on button "I Understand!" at bounding box center [337, 337] width 95 height 24
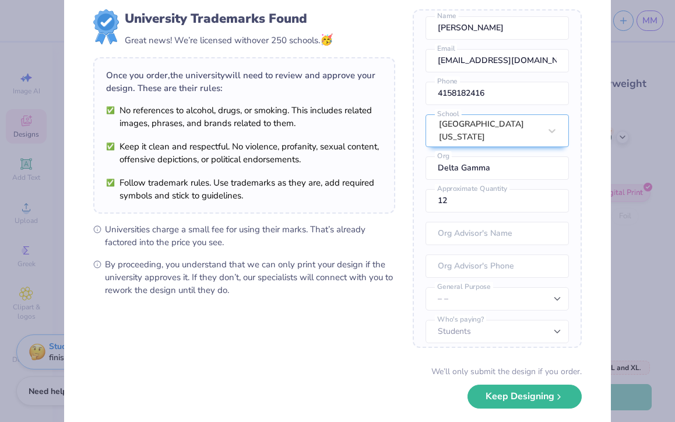
scroll to position [33, 0]
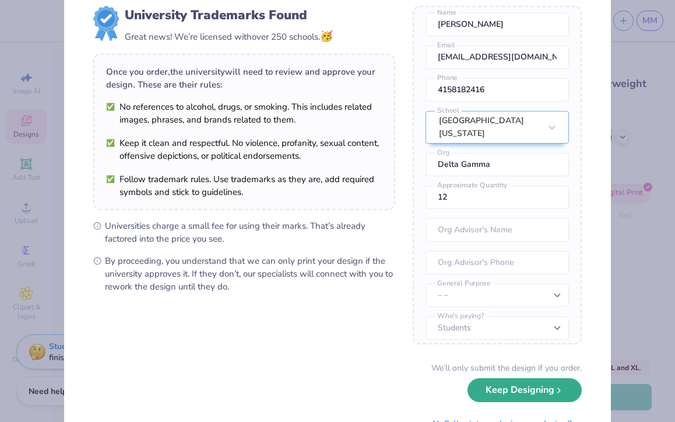
click at [502, 397] on button "Keep Designing" at bounding box center [525, 390] width 114 height 24
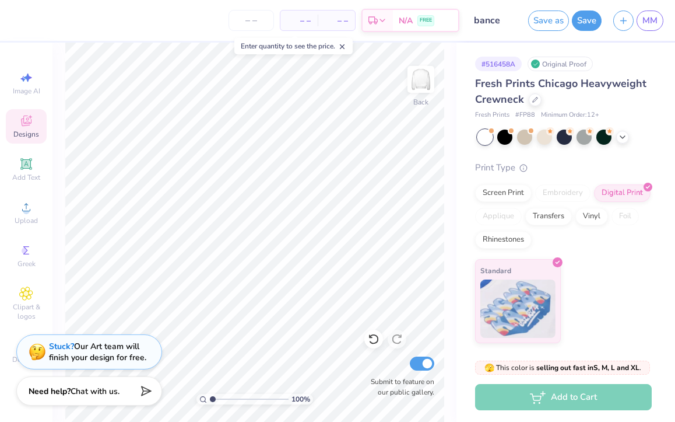
scroll to position [0, 0]
click at [647, 31] on div "Save as Save MM" at bounding box center [601, 20] width 147 height 41
click at [647, 25] on span "MM" at bounding box center [650, 20] width 15 height 13
click at [343, 23] on span "– –" at bounding box center [336, 21] width 23 height 12
click at [302, 23] on span "– –" at bounding box center [299, 21] width 23 height 12
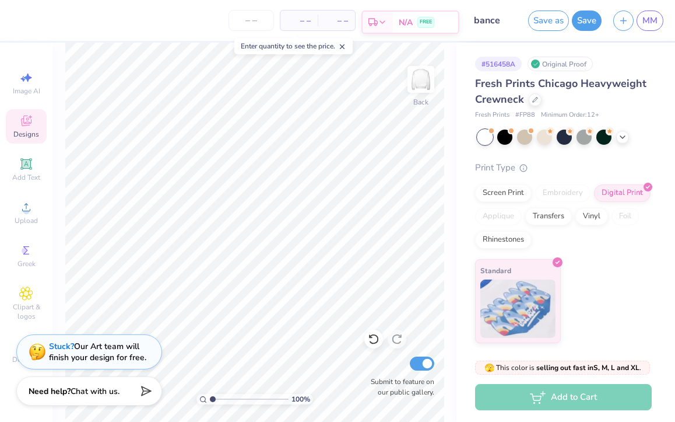
click at [383, 23] on icon at bounding box center [382, 21] width 9 height 9
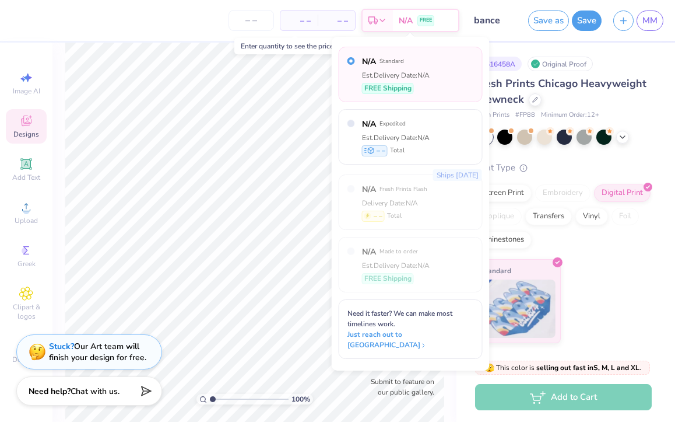
click at [541, 161] on div "Print Type" at bounding box center [563, 167] width 177 height 13
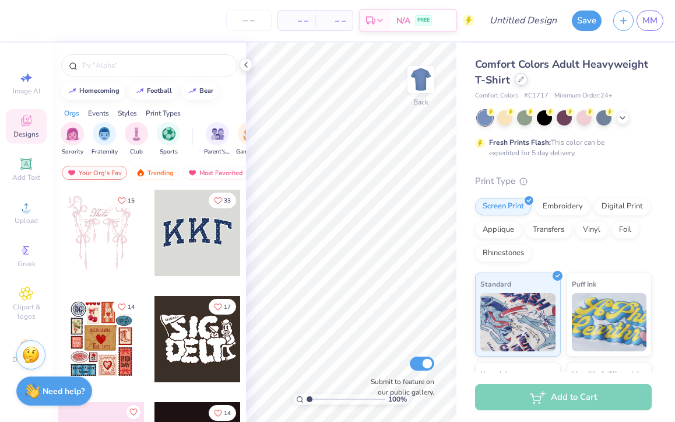
click at [518, 83] on div at bounding box center [521, 79] width 13 height 13
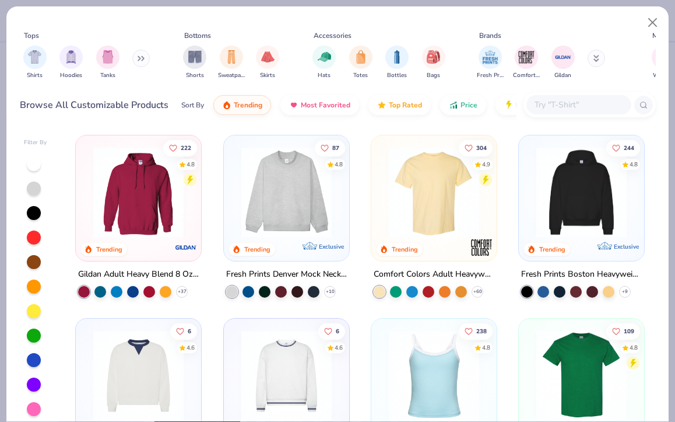
click at [281, 218] on img at bounding box center [287, 192] width 102 height 90
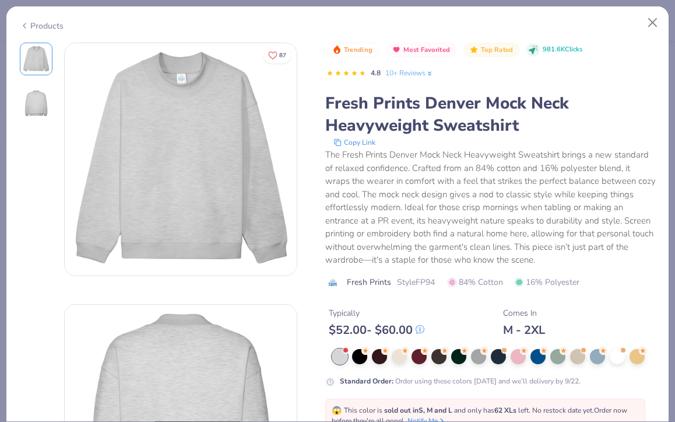
scroll to position [9, 0]
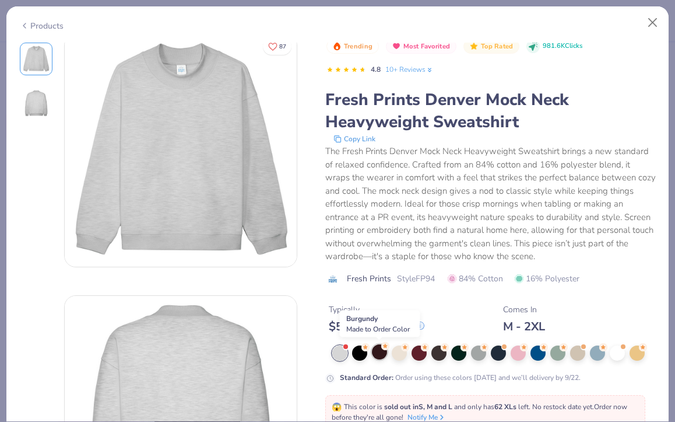
click at [376, 353] on div at bounding box center [379, 351] width 15 height 15
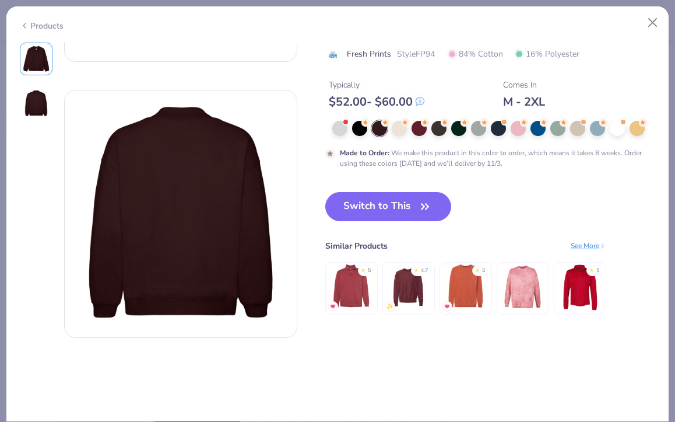
scroll to position [227, 0]
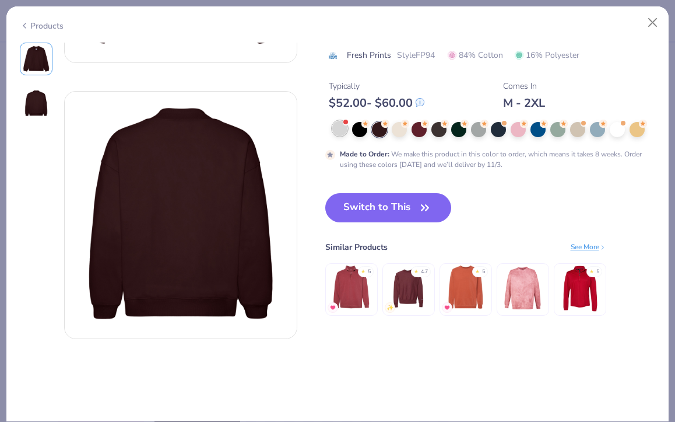
click at [341, 129] on div at bounding box center [339, 128] width 15 height 15
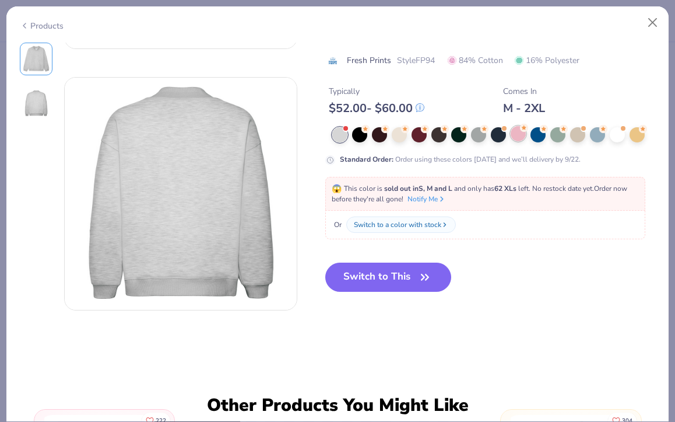
click at [514, 135] on div at bounding box center [518, 133] width 15 height 15
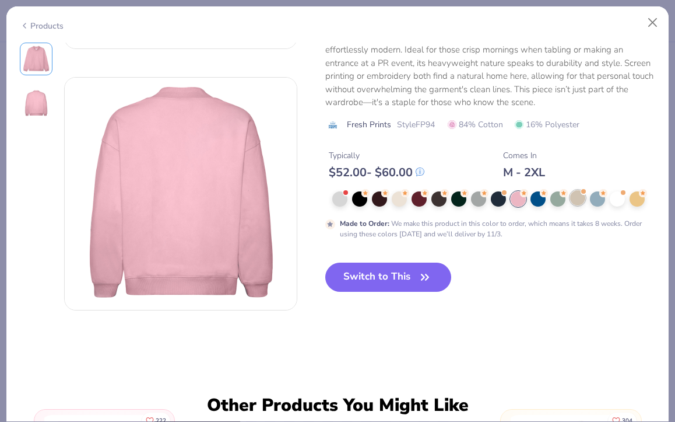
click at [575, 202] on div at bounding box center [577, 197] width 15 height 15
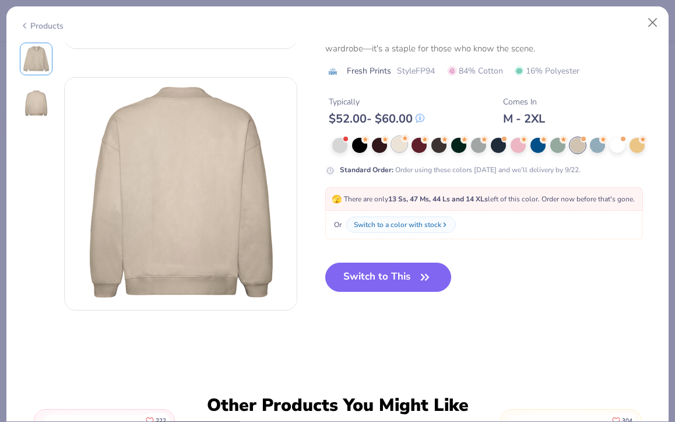
click at [400, 136] on div at bounding box center [399, 143] width 15 height 15
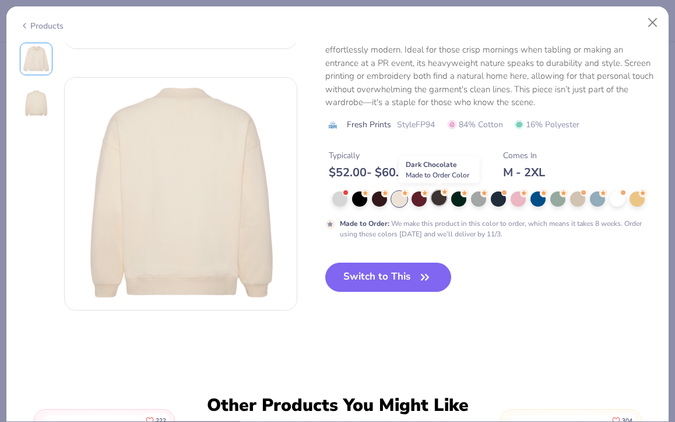
click at [442, 195] on icon at bounding box center [445, 192] width 8 height 8
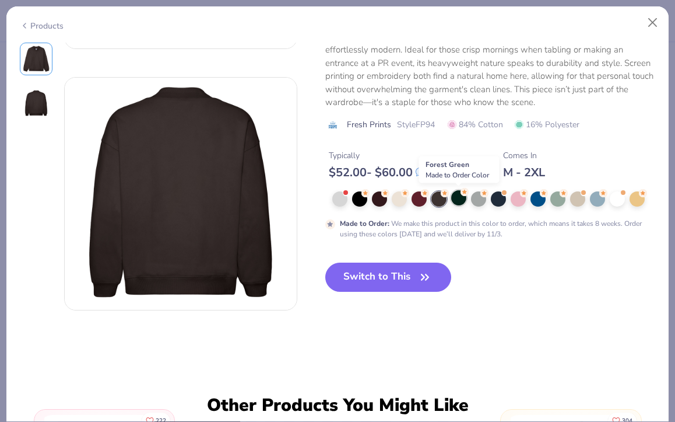
click at [461, 201] on div at bounding box center [458, 197] width 15 height 15
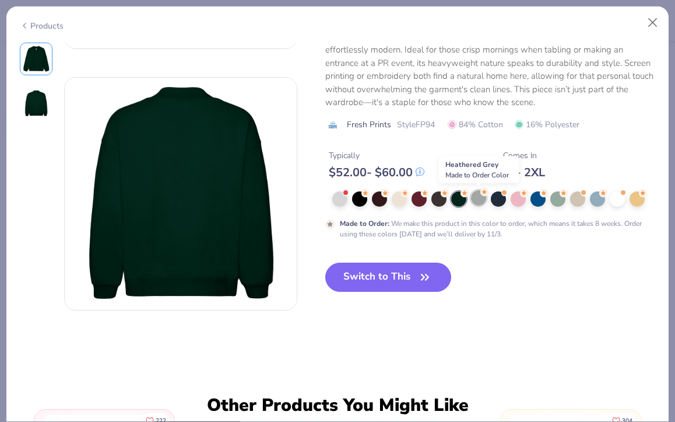
click at [482, 199] on div at bounding box center [478, 197] width 15 height 15
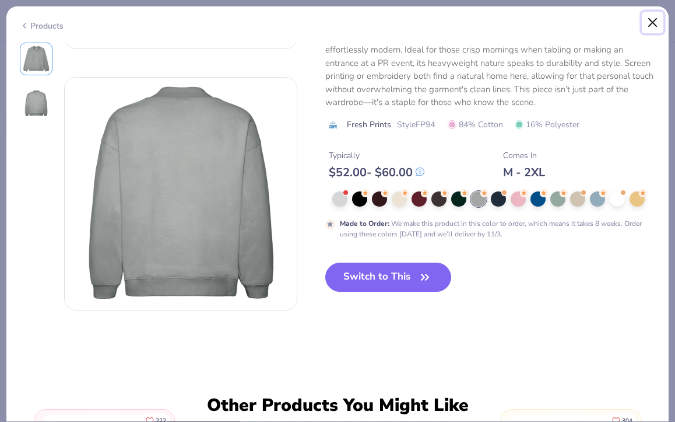
click at [650, 18] on button "Close" at bounding box center [653, 23] width 22 height 22
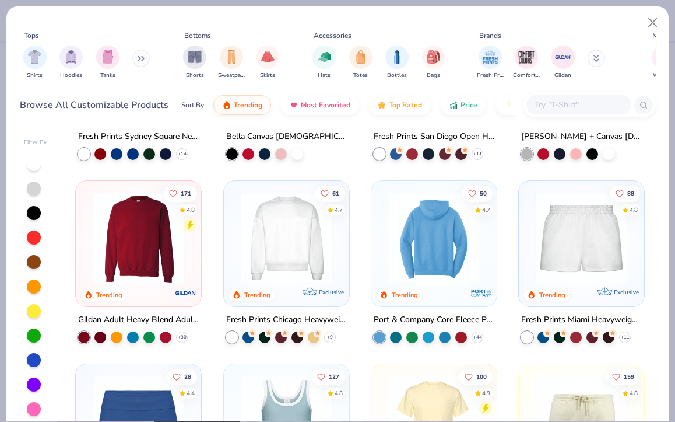
scroll to position [506, 0]
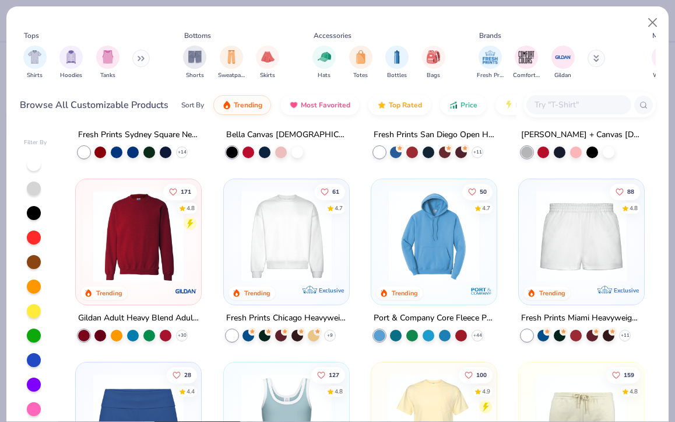
click at [604, 262] on img at bounding box center [582, 236] width 102 height 90
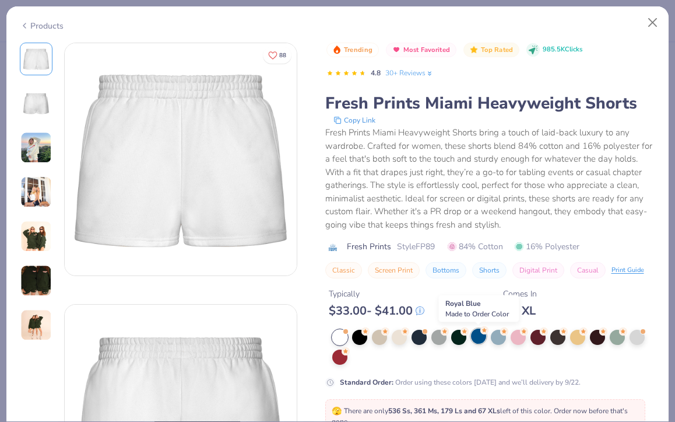
click at [477, 335] on div at bounding box center [478, 335] width 15 height 15
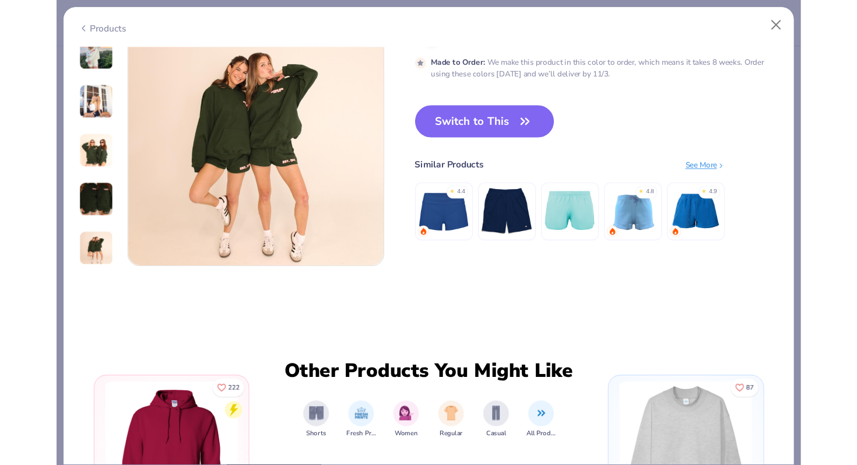
scroll to position [1575, 0]
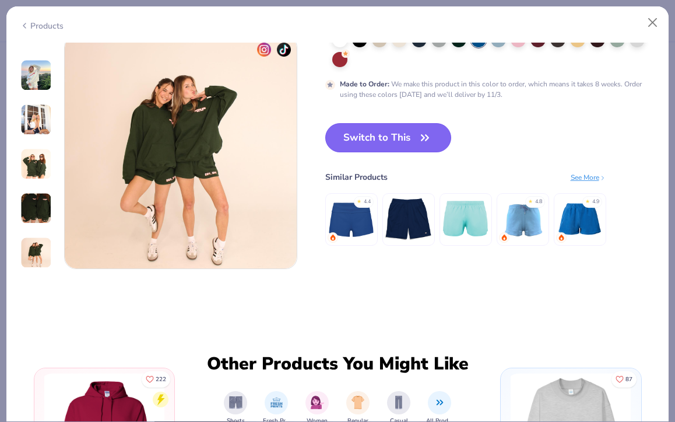
click at [402, 138] on button "Switch to This" at bounding box center [388, 137] width 127 height 29
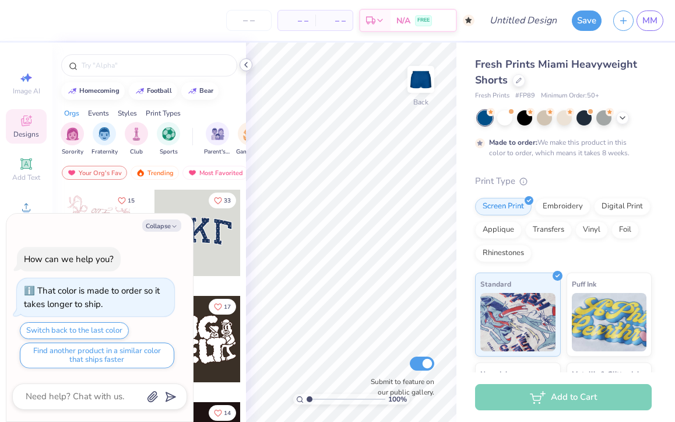
click at [247, 64] on icon at bounding box center [245, 64] width 9 height 9
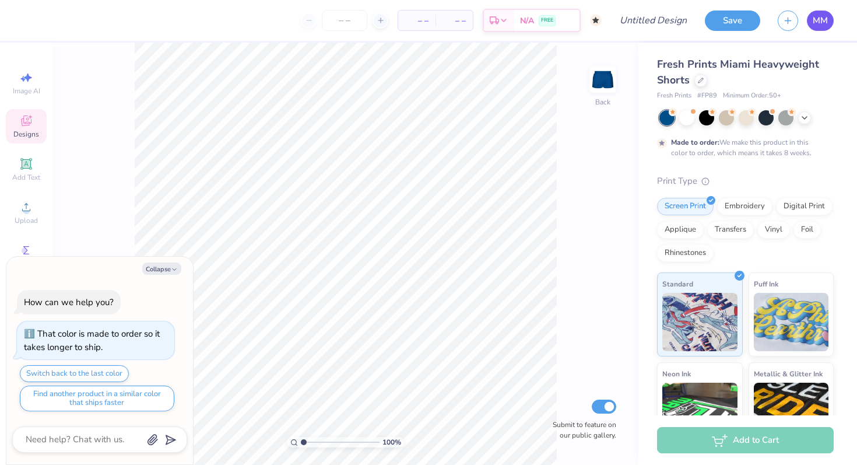
click at [675, 15] on link "MM" at bounding box center [820, 20] width 27 height 20
type textarea "x"
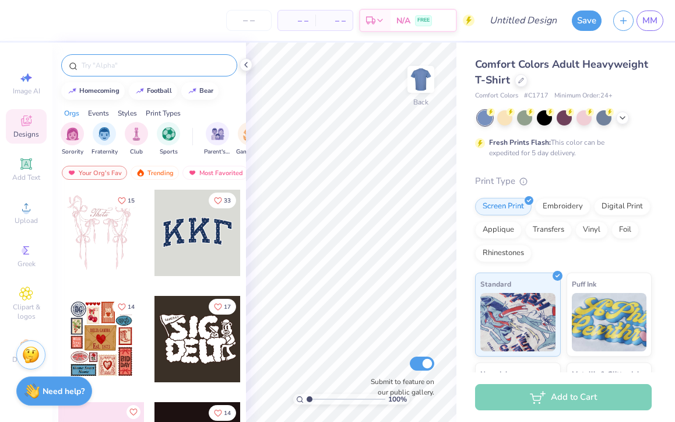
click at [189, 64] on input "text" at bounding box center [154, 65] width 149 height 12
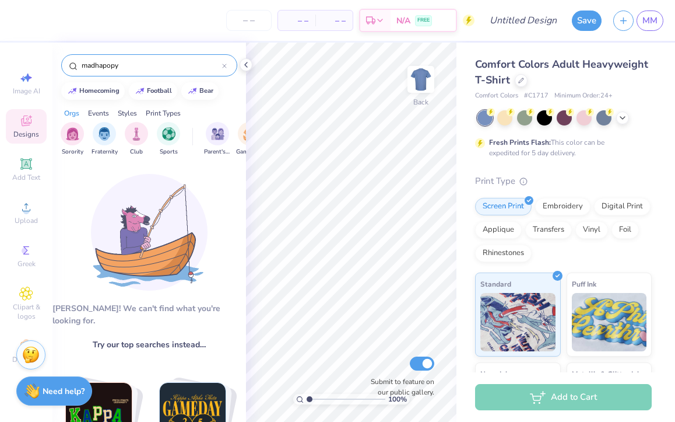
click at [160, 70] on input "madhapopy" at bounding box center [151, 65] width 142 height 12
type input "madhappy"
click at [222, 62] on div at bounding box center [224, 65] width 5 height 10
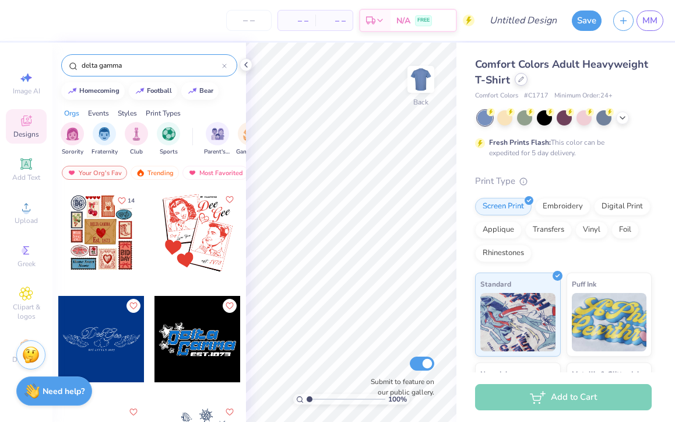
type input "delta gamma"
click at [517, 82] on div at bounding box center [521, 79] width 13 height 13
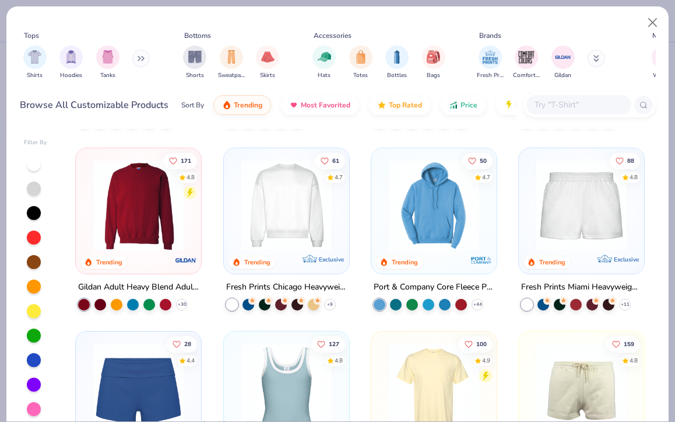
scroll to position [610, 0]
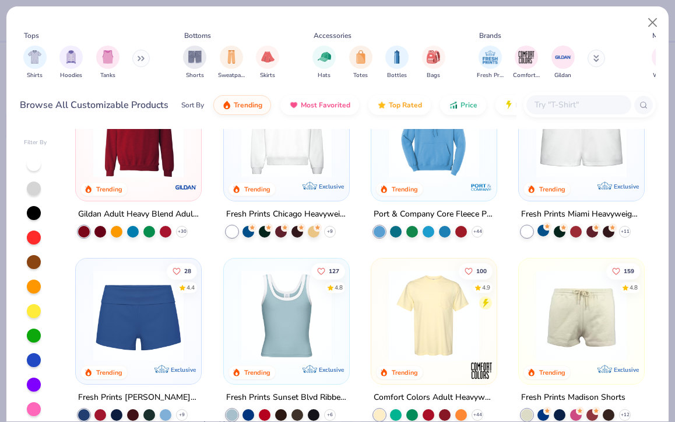
click at [545, 230] on div at bounding box center [544, 231] width 12 height 12
click at [570, 170] on img at bounding box center [582, 132] width 102 height 90
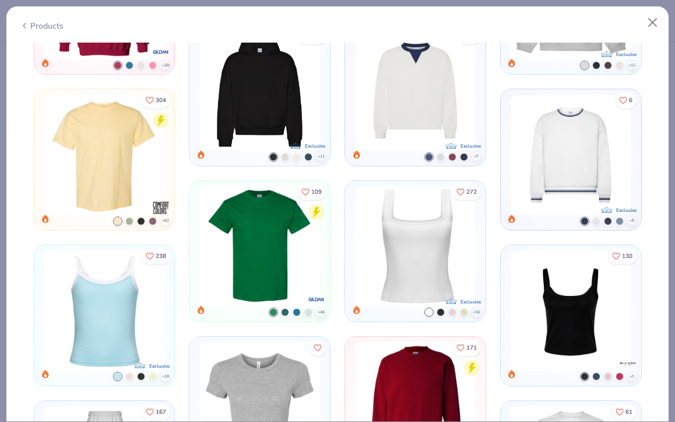
scroll to position [1627, 0]
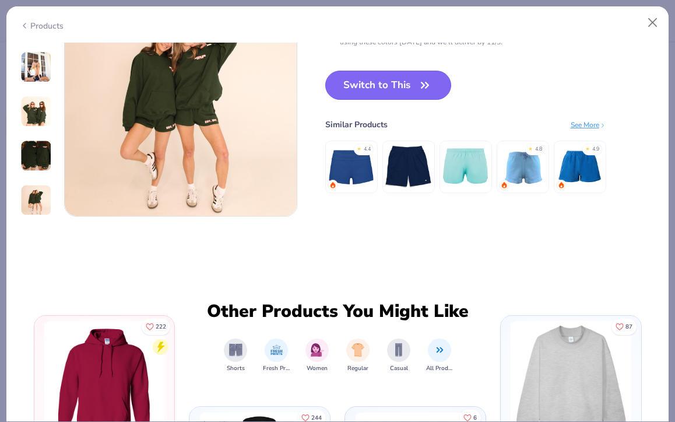
click at [404, 85] on button "Switch to This" at bounding box center [388, 85] width 127 height 29
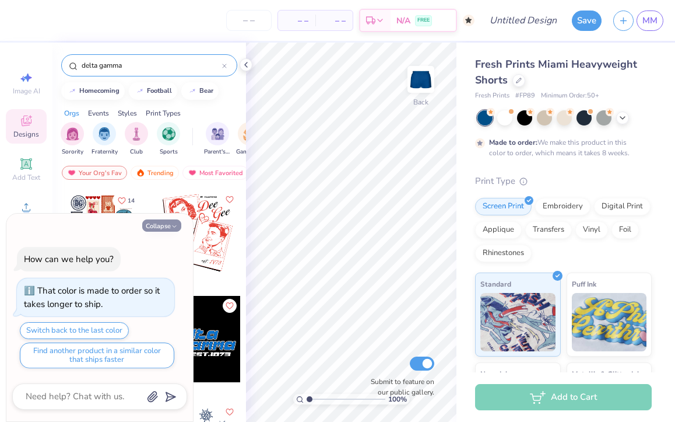
click at [156, 226] on button "Collapse" at bounding box center [161, 225] width 39 height 12
type textarea "x"
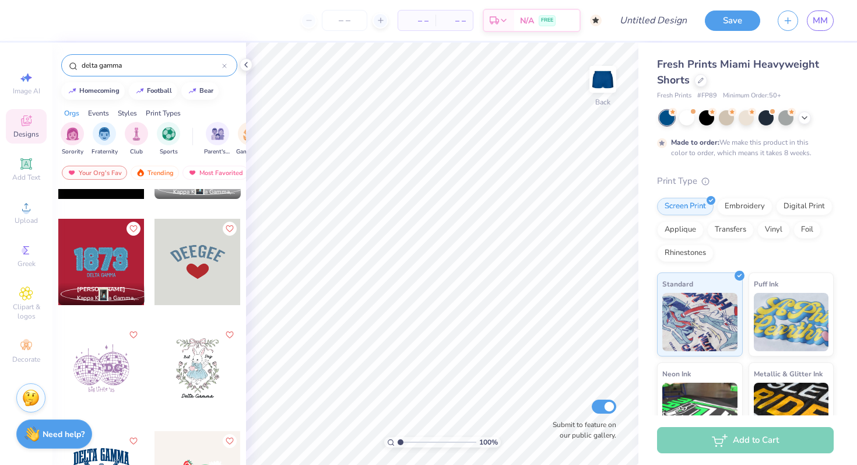
scroll to position [611, 0]
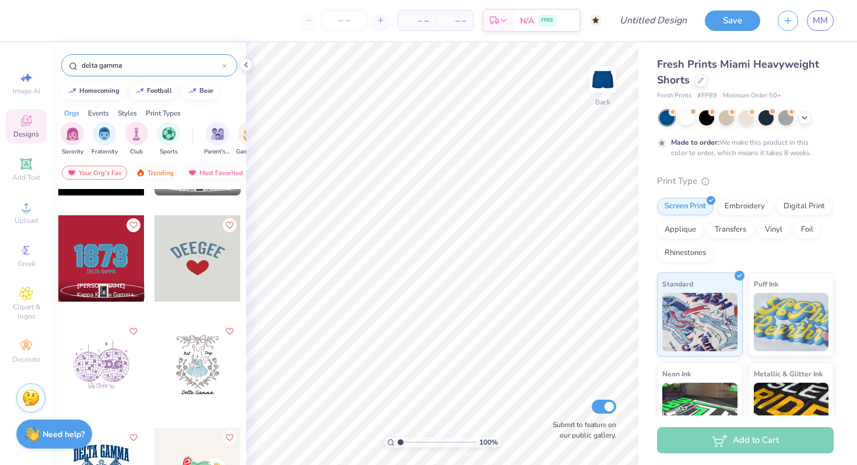
click at [201, 258] on div at bounding box center [198, 258] width 86 height 86
type input "4.35"
type input "2.65"
type input "7.09"
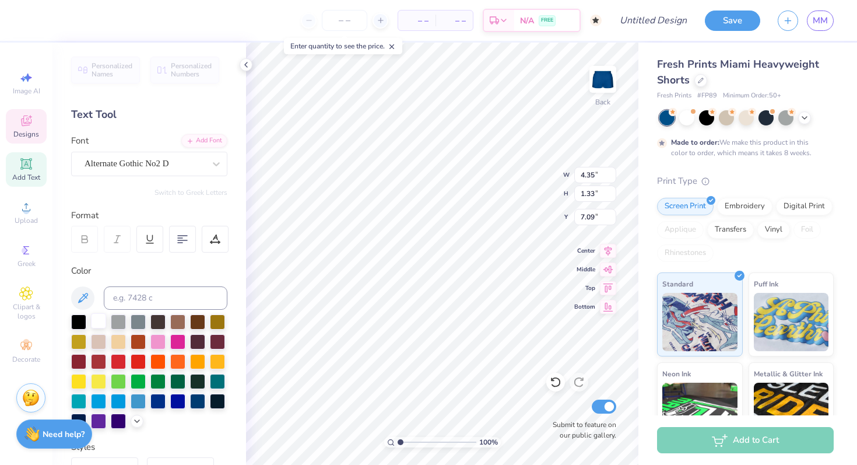
click at [91, 320] on div at bounding box center [98, 320] width 15 height 15
click at [374, 294] on div "Hold “Option ⌥” to see the space between elements." at bounding box center [333, 291] width 117 height 27
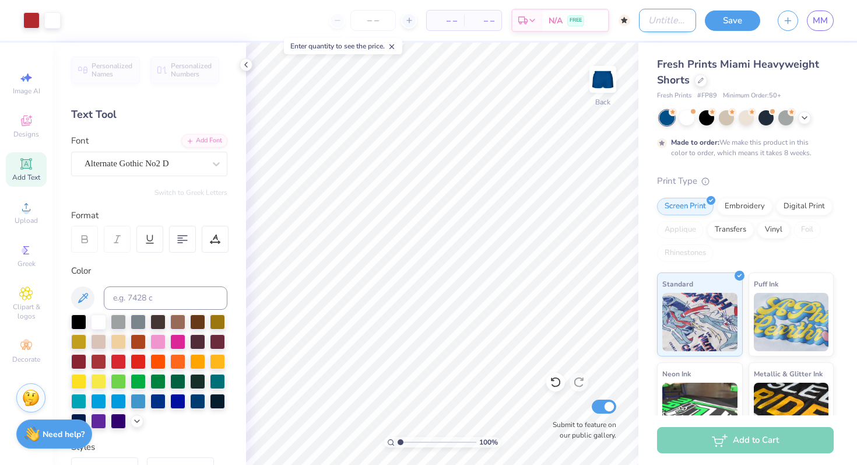
click at [675, 22] on input "Design Title" at bounding box center [667, 20] width 57 height 23
type input "deegee set"
click at [675, 12] on button "Save" at bounding box center [732, 19] width 55 height 20
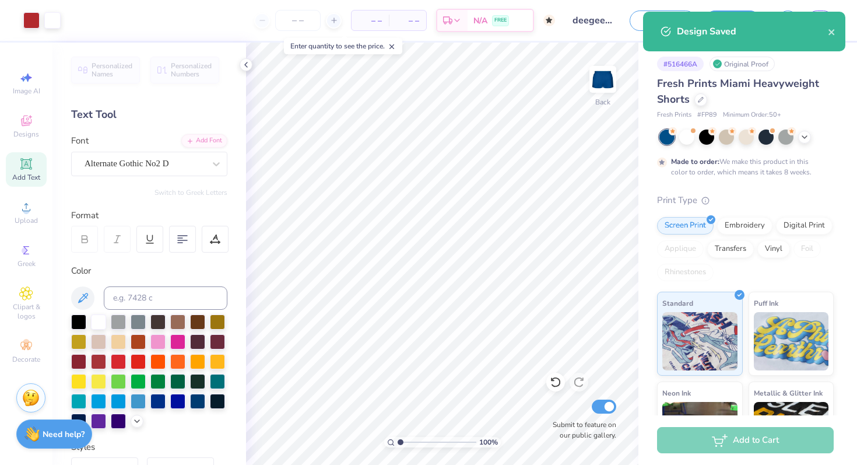
click at [675, 27] on div "Design Saved" at bounding box center [744, 32] width 202 height 40
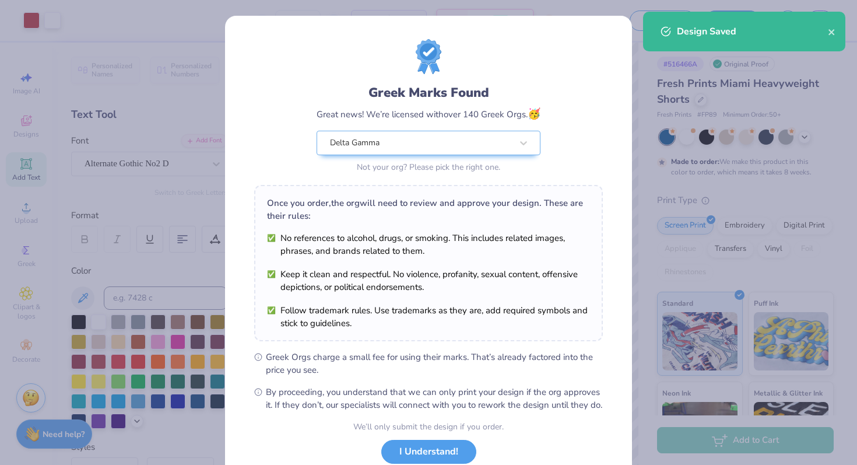
scroll to position [81, 0]
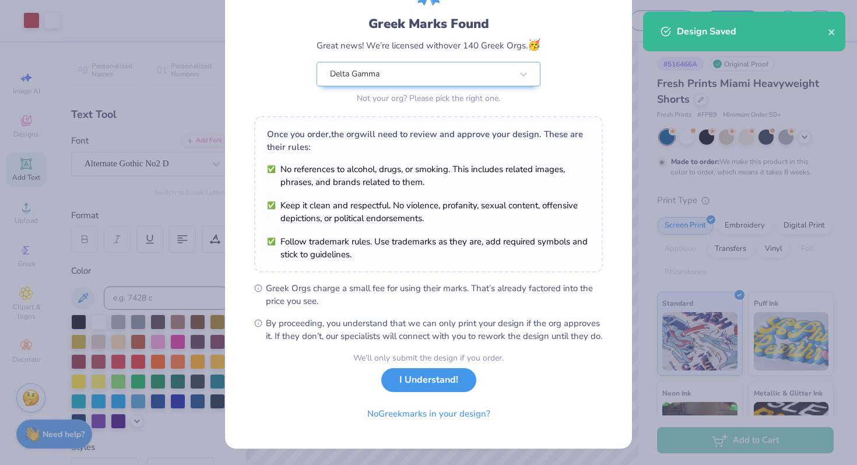
click at [447, 392] on button "I Understand!" at bounding box center [428, 380] width 95 height 24
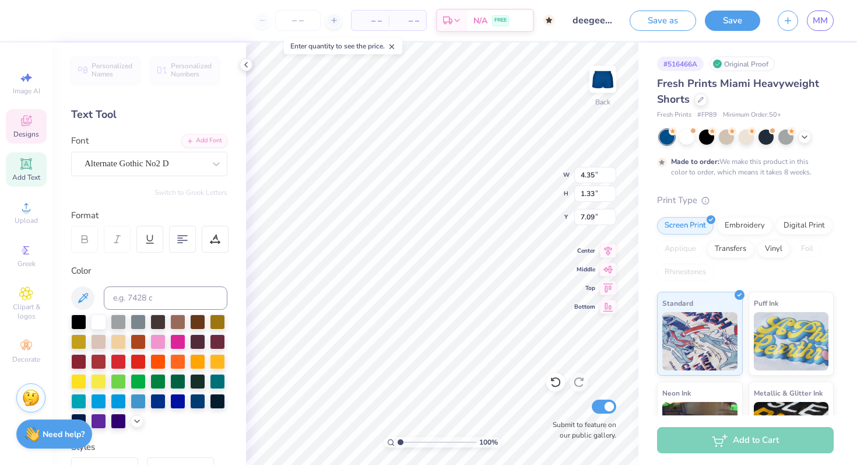
type input "7.07"
type input "1.75"
type input "1.19"
type input "8.55"
click at [675, 19] on button "Save" at bounding box center [732, 19] width 55 height 20
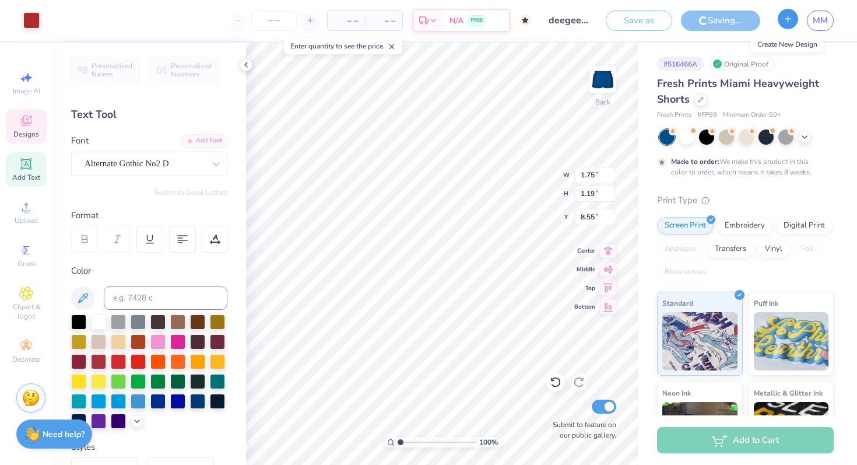
click at [675, 17] on icon "button" at bounding box center [788, 19] width 10 height 10
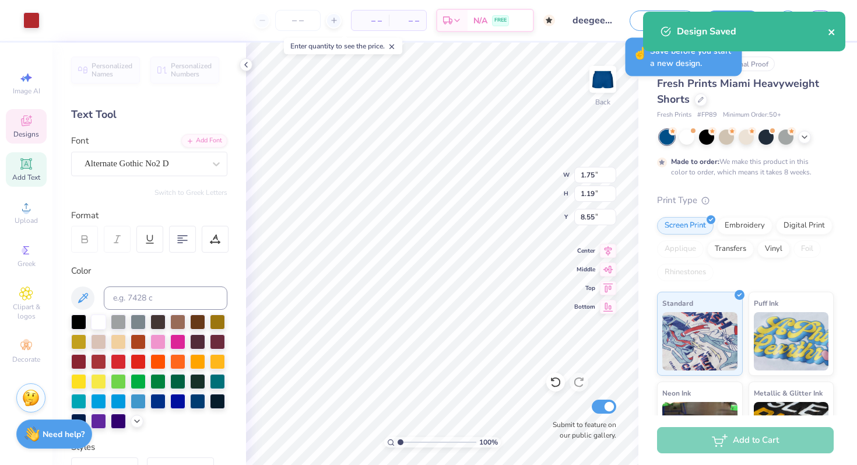
click at [675, 25] on button "close" at bounding box center [832, 31] width 8 height 14
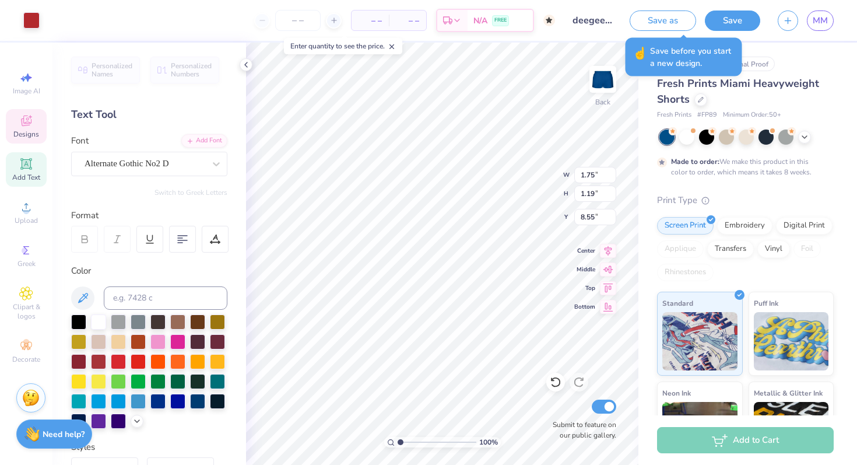
click at [675, 20] on div "Design Saved" at bounding box center [744, 35] width 207 height 53
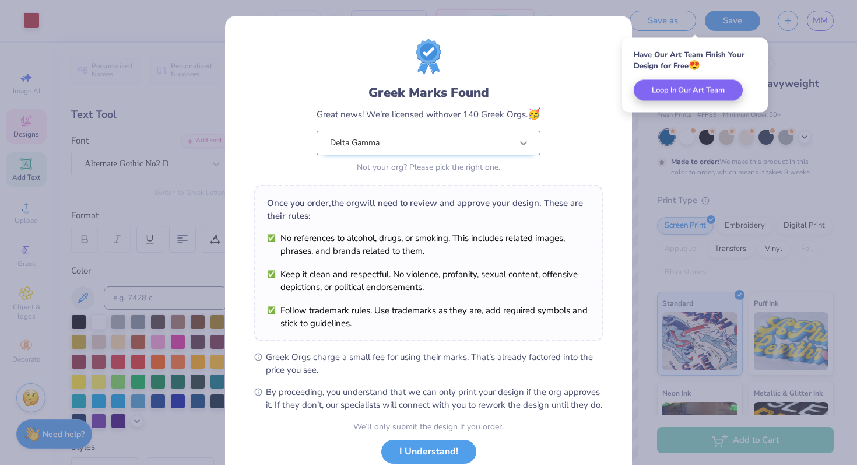
scroll to position [81, 0]
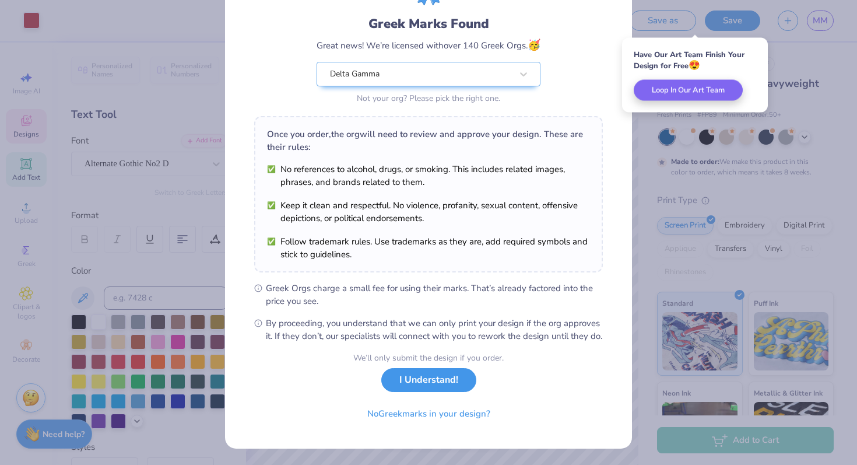
click at [450, 387] on button "I Understand!" at bounding box center [428, 380] width 95 height 24
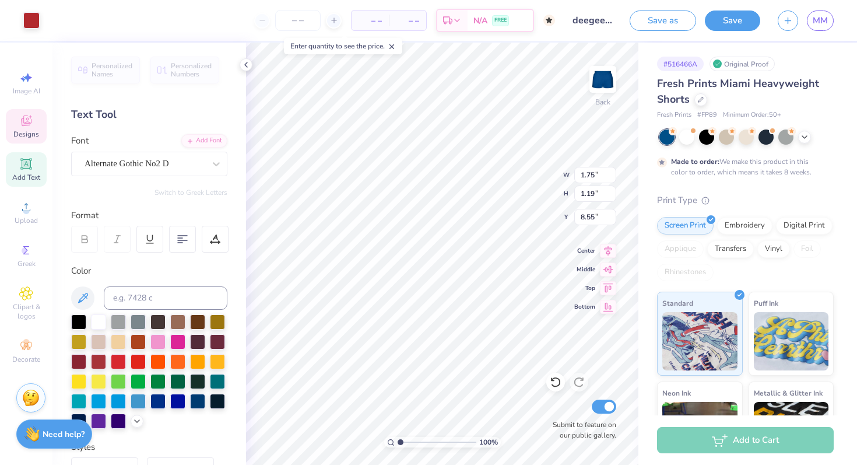
click at [675, 17] on div "MM" at bounding box center [806, 20] width 56 height 20
click at [675, 17] on button "button" at bounding box center [788, 19] width 20 height 20
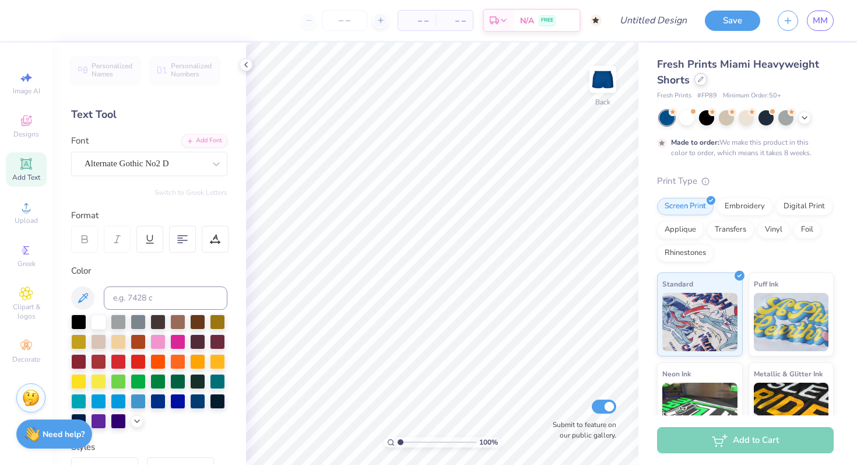
click at [675, 76] on icon at bounding box center [701, 79] width 6 height 6
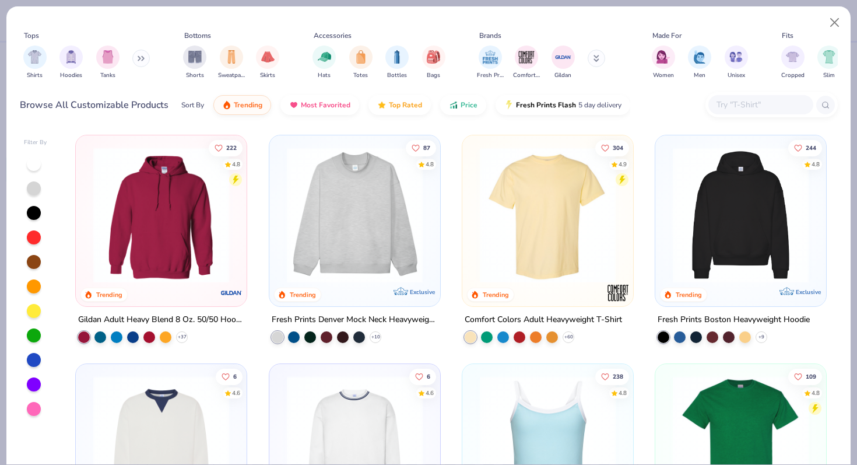
click at [674, 228] on img at bounding box center [741, 215] width 148 height 136
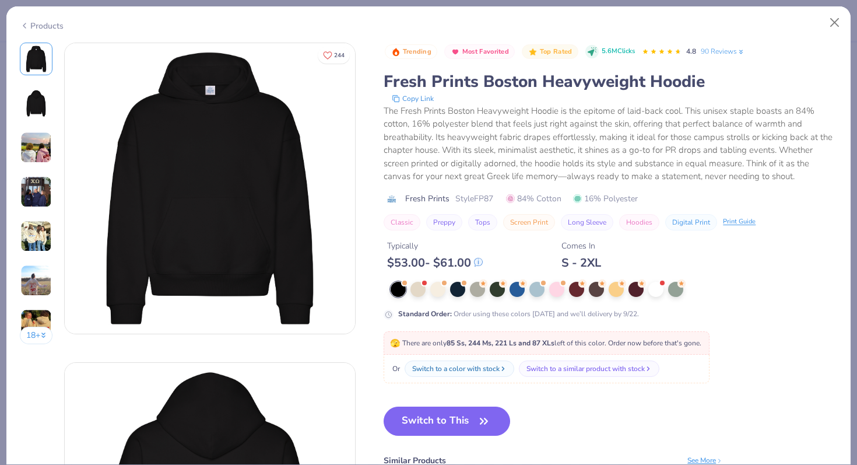
click at [528, 286] on div at bounding box center [614, 289] width 447 height 15
click at [523, 286] on circle at bounding box center [523, 282] width 8 height 8
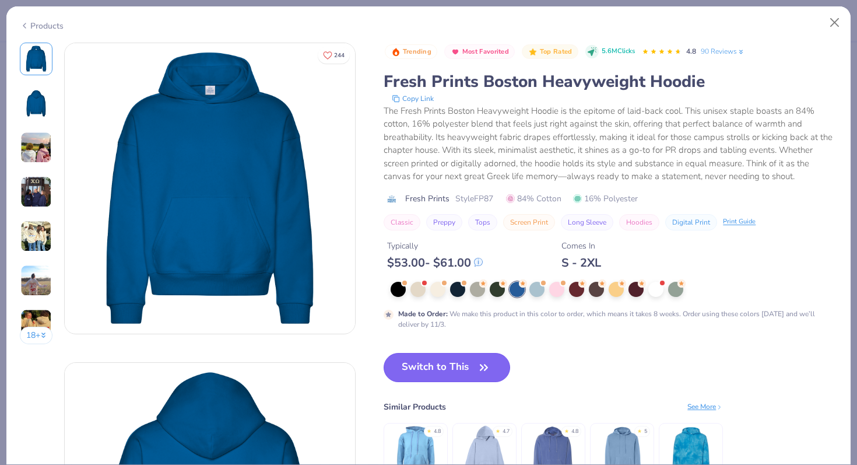
click at [467, 364] on button "Switch to This" at bounding box center [447, 367] width 127 height 29
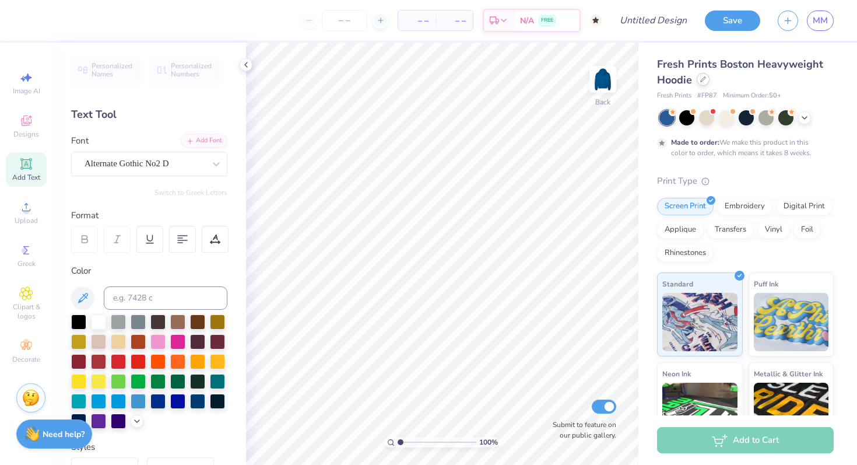
click at [675, 86] on div "Fresh Prints Boston Heavyweight Hoodie" at bounding box center [745, 72] width 177 height 31
click at [675, 82] on icon at bounding box center [703, 79] width 6 height 6
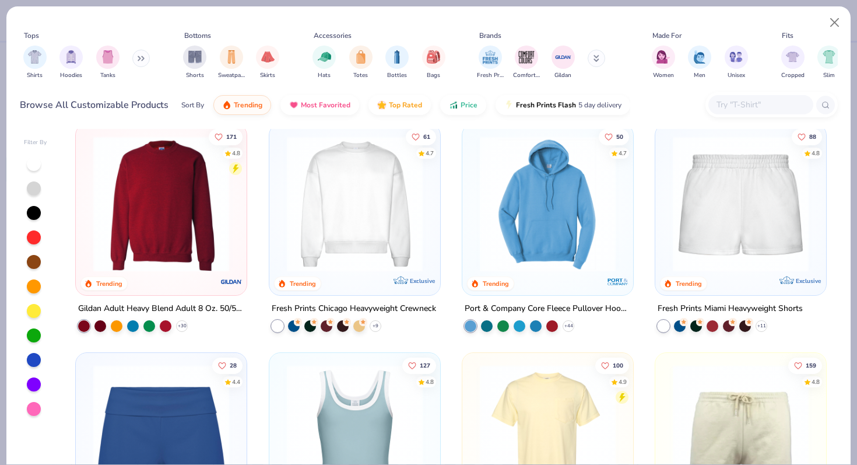
scroll to position [696, 0]
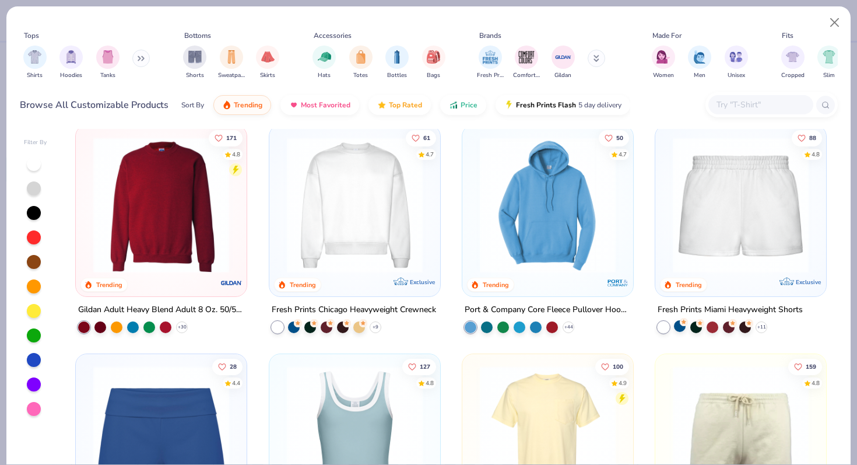
click at [675, 330] on div at bounding box center [680, 326] width 12 height 12
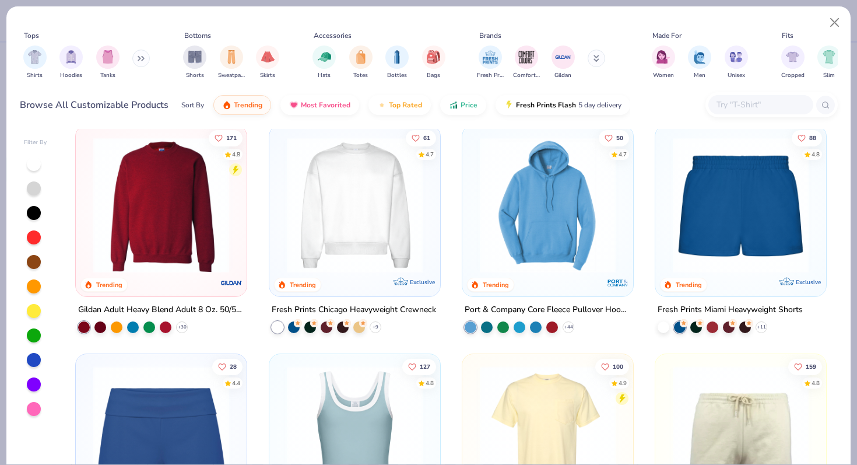
click at [675, 254] on img at bounding box center [741, 205] width 148 height 136
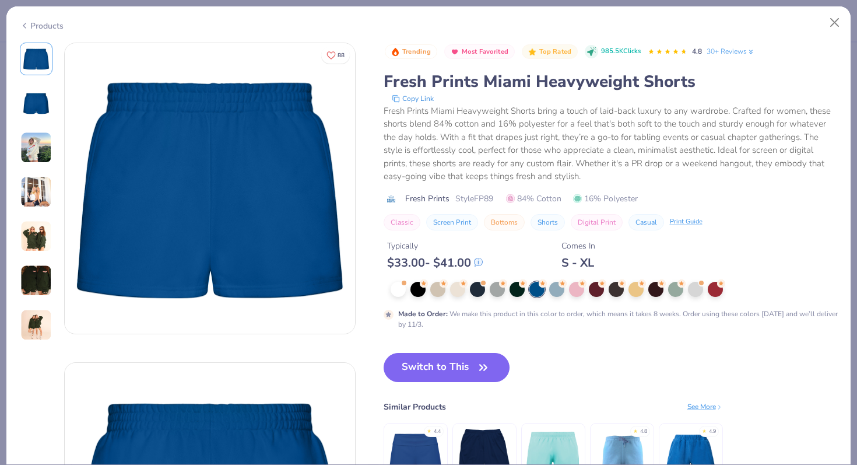
click at [541, 286] on circle at bounding box center [543, 283] width 8 height 8
click at [675, 18] on button "Close" at bounding box center [835, 23] width 22 height 22
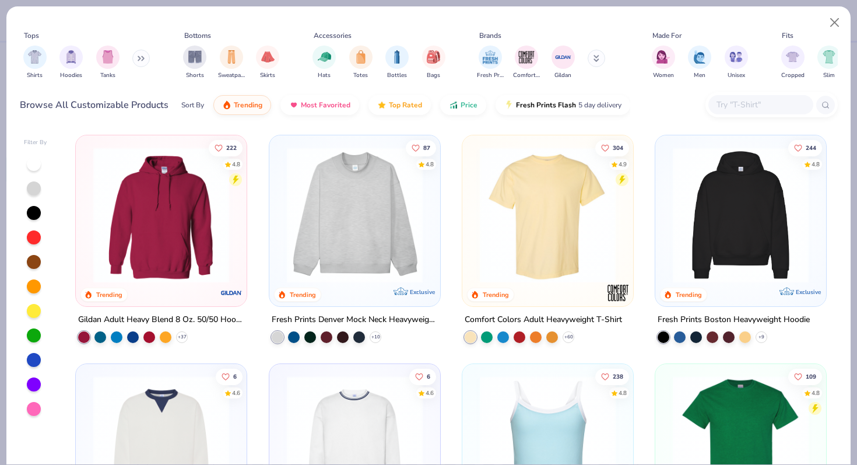
click at [675, 230] on img at bounding box center [741, 215] width 148 height 136
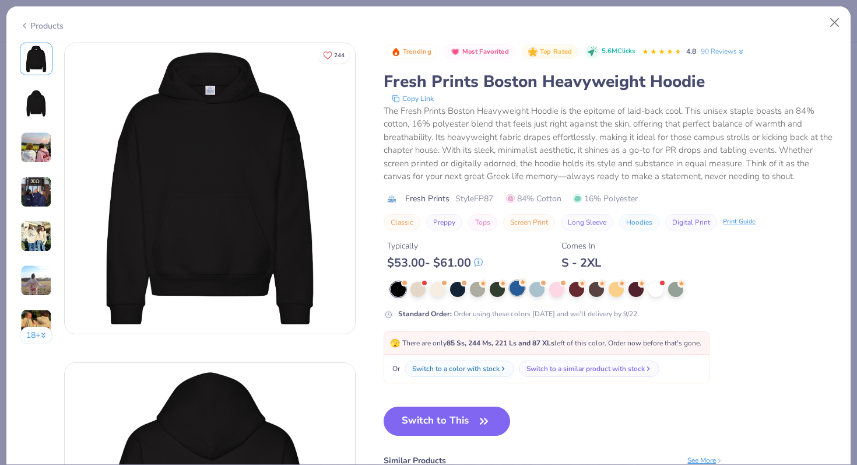
click at [516, 290] on div at bounding box center [517, 288] width 15 height 15
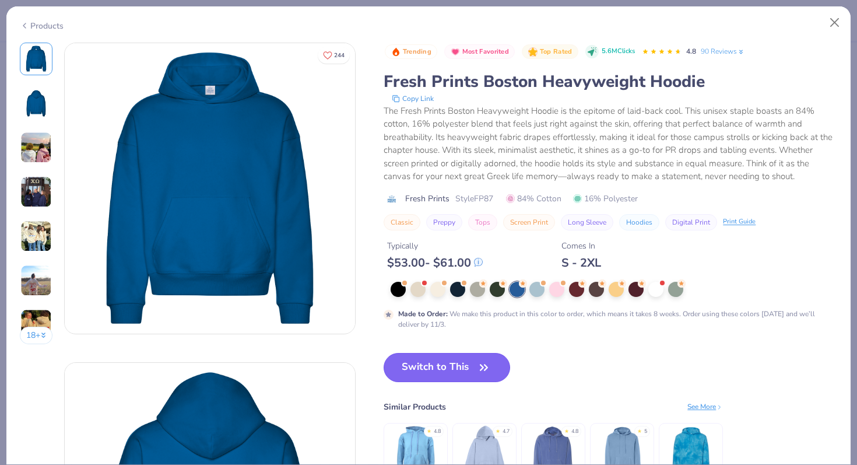
click at [460, 361] on button "Switch to This" at bounding box center [447, 367] width 127 height 29
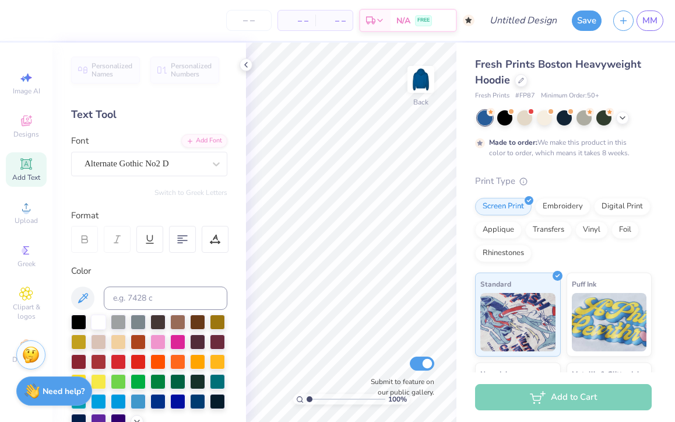
click at [5, 225] on div "Image AI Designs Add Text Upload Greek Clipart & logos Decorate" at bounding box center [26, 232] width 52 height 379
click at [24, 220] on span "Upload" at bounding box center [26, 220] width 23 height 9
